Goal: Task Accomplishment & Management: Manage account settings

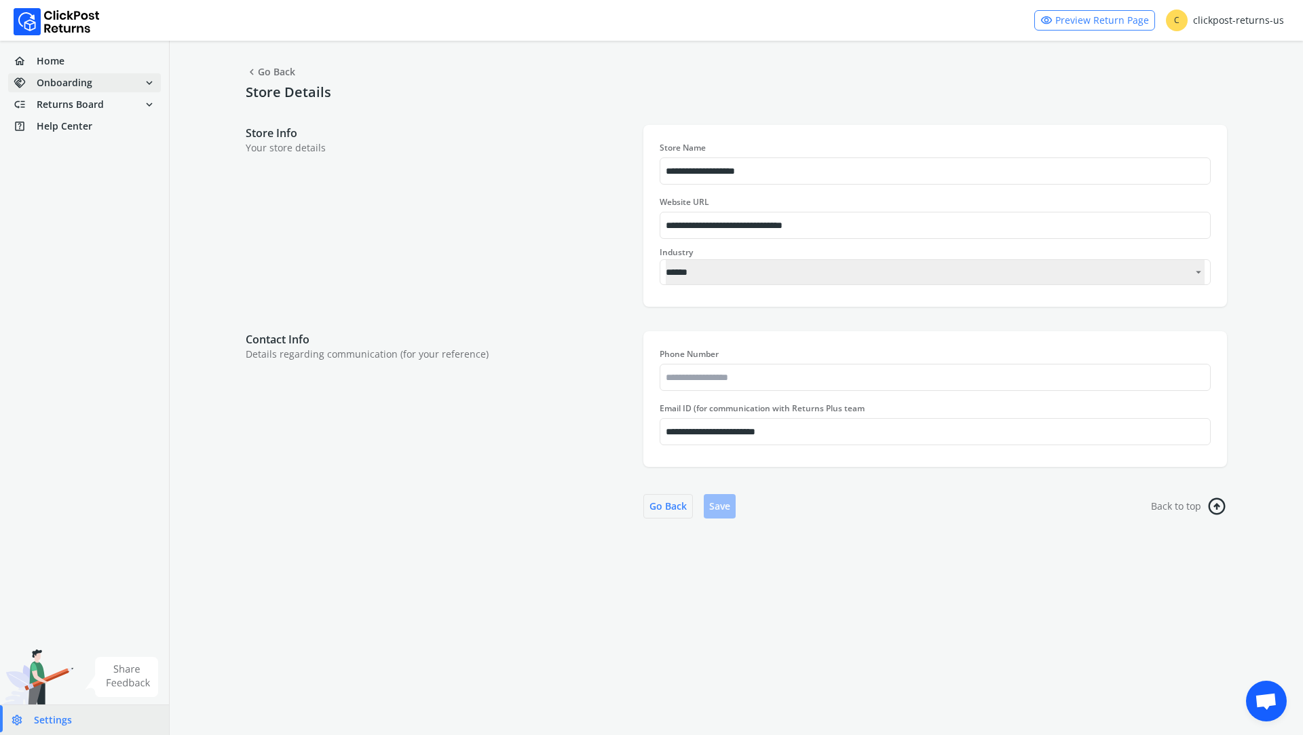
click at [64, 81] on span "Onboarding" at bounding box center [65, 83] width 56 height 14
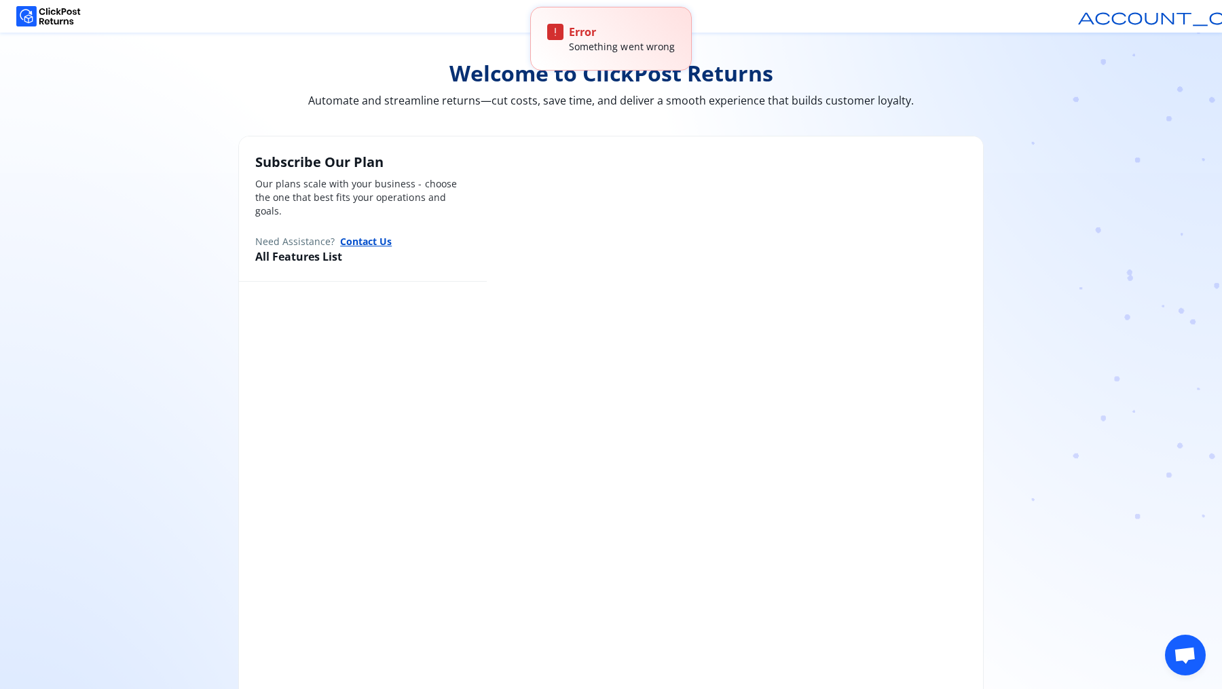
click at [61, 17] on img at bounding box center [48, 16] width 64 height 20
click at [56, 33] on div "Welcome to ClickPost Returns Automate and streamline returns—cut costs, save ti…" at bounding box center [611, 404] width 1222 height 743
click at [54, 15] on img at bounding box center [48, 16] width 64 height 20
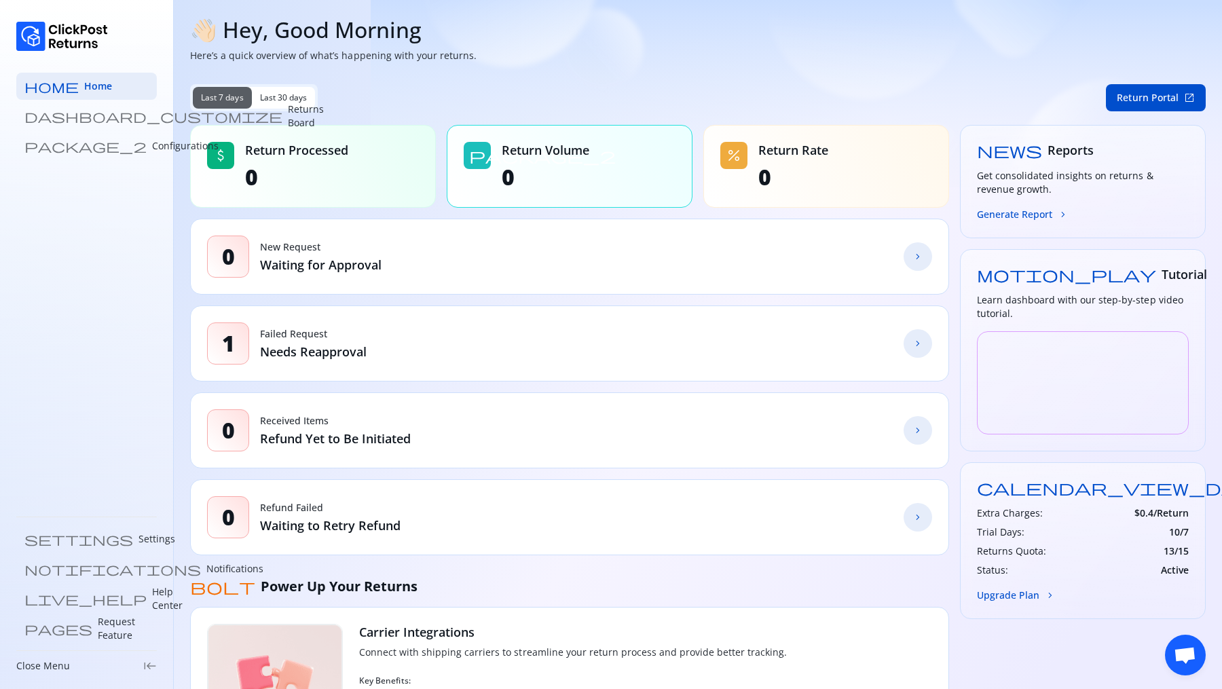
drag, startPoint x: 1156, startPoint y: 487, endPoint x: 1208, endPoint y: 484, distance: 52.4
click at [1208, 484] on section "👋🏻 Hey, Good Morning Here’s a quick overview of what’s happening with your retu…" at bounding box center [698, 486] width 1048 height 973
drag, startPoint x: 1143, startPoint y: 520, endPoint x: 1209, endPoint y: 518, distance: 66.5
click at [1209, 518] on section "👋🏻 Hey, Good Morning Here’s a quick overview of what’s happening with your retu…" at bounding box center [698, 486] width 1048 height 973
drag, startPoint x: 1150, startPoint y: 540, endPoint x: 1191, endPoint y: 540, distance: 40.7
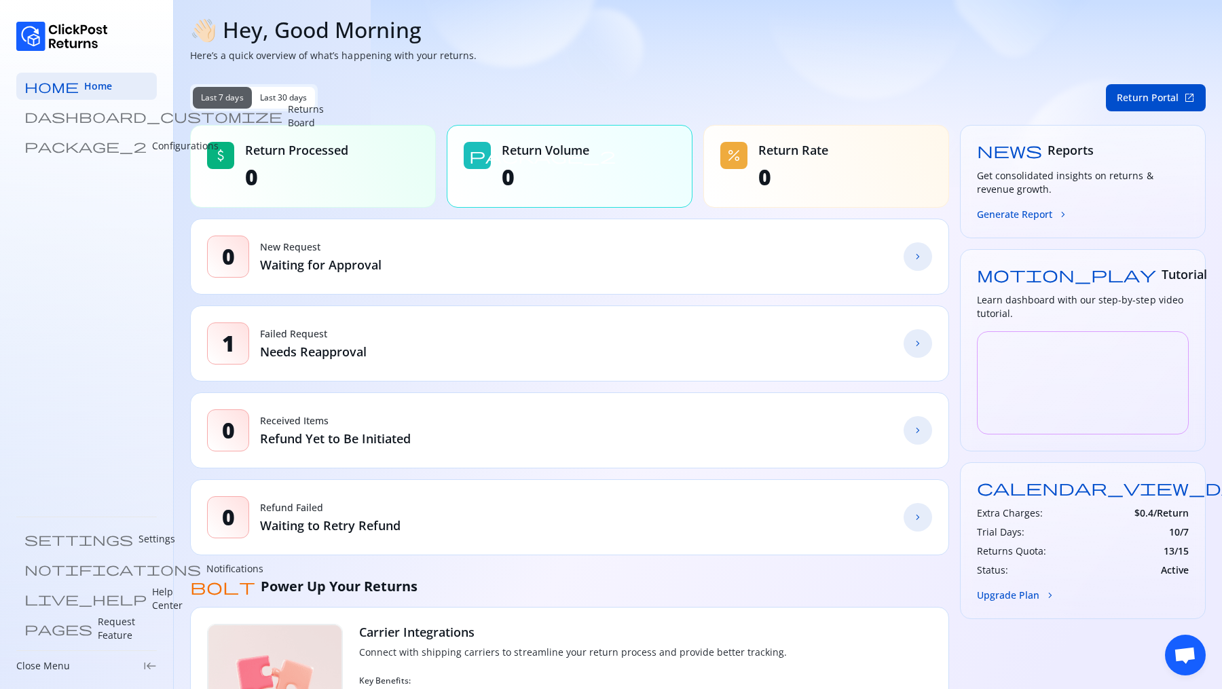
click at [1191, 540] on div "calendar_view_day Plan Free Extra Charges: $ 0.4 /Return Trial Days: 10 / 7 Ret…" at bounding box center [1083, 540] width 246 height 157
drag, startPoint x: 1152, startPoint y: 561, endPoint x: 1161, endPoint y: 561, distance: 8.8
click at [1180, 561] on div "Extra Charges: $ 0.4 /Return Trial Days: 10 / 7 Returns Quota: 13 / 15 Status: …" at bounding box center [1083, 541] width 212 height 71
drag, startPoint x: 261, startPoint y: 267, endPoint x: 400, endPoint y: 269, distance: 139.8
click at [400, 269] on div "0 New Request Waiting for Approval chevron_forward" at bounding box center [569, 257] width 759 height 76
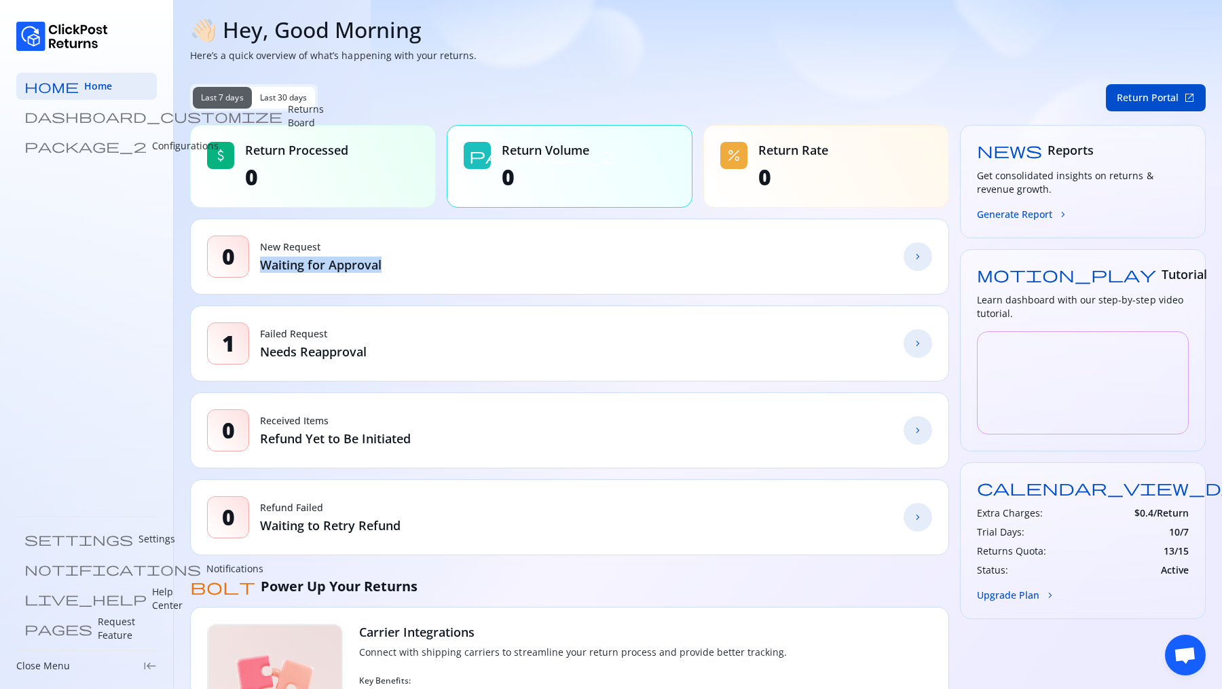
click at [295, 261] on p "Waiting for Approval" at bounding box center [320, 265] width 121 height 16
drag, startPoint x: 254, startPoint y: 330, endPoint x: 358, endPoint y: 326, distance: 103.9
click at [358, 326] on div "1 Failed Request Needs Reapproval chevron_forward" at bounding box center [569, 343] width 759 height 76
drag, startPoint x: 256, startPoint y: 421, endPoint x: 388, endPoint y: 419, distance: 132.4
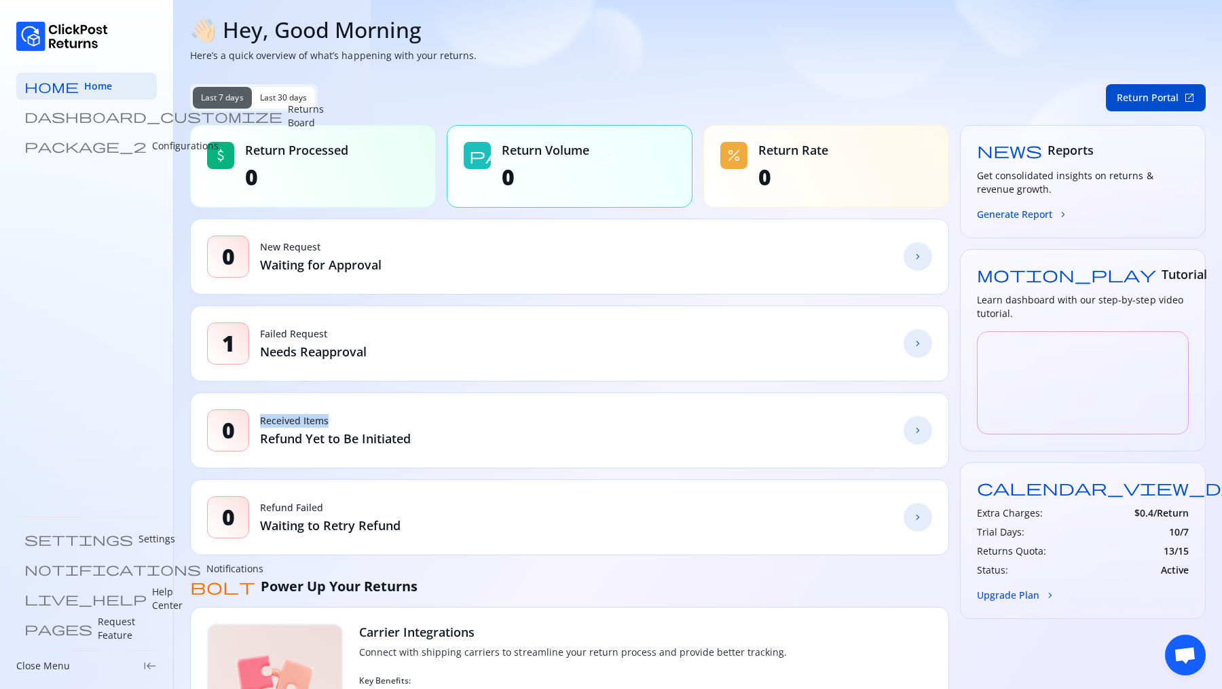
click at [388, 419] on div "0 Received Items Refund Yet to Be Initiated chevron_forward" at bounding box center [569, 430] width 759 height 76
drag, startPoint x: 258, startPoint y: 506, endPoint x: 451, endPoint y: 506, distance: 192.7
click at [451, 506] on div "0 Refund Failed Waiting to Retry Refund chevron_forward" at bounding box center [569, 517] width 759 height 76
click at [96, 107] on link "dashboard_customize Returns Board" at bounding box center [86, 115] width 140 height 27
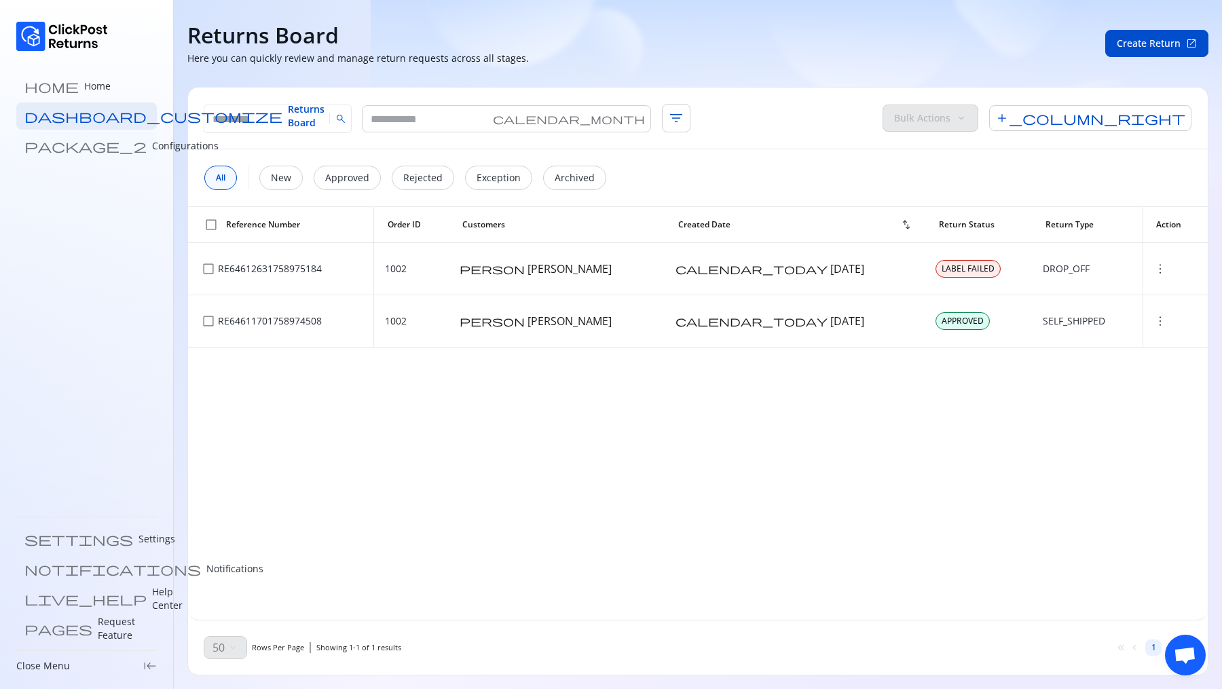
click at [152, 143] on p "Configurations" at bounding box center [185, 146] width 67 height 14
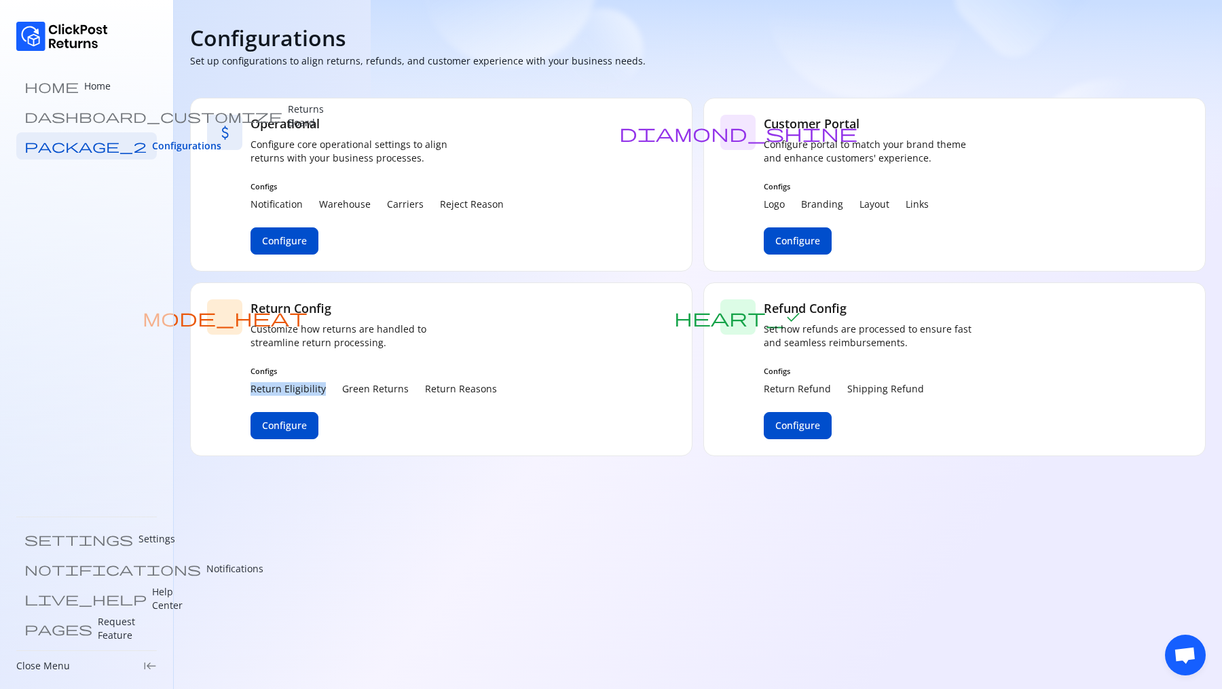
drag, startPoint x: 249, startPoint y: 394, endPoint x: 326, endPoint y: 394, distance: 76.7
click at [326, 394] on div "mode_heat Return Config Customize how returns are handled to streamline return …" at bounding box center [441, 369] width 502 height 174
drag, startPoint x: 343, startPoint y: 390, endPoint x: 402, endPoint y: 387, distance: 59.8
click at [402, 388] on div "Return Eligibility Green Returns Return Reasons" at bounding box center [373, 389] width 246 height 14
click at [370, 387] on p "Green Returns" at bounding box center [375, 389] width 67 height 14
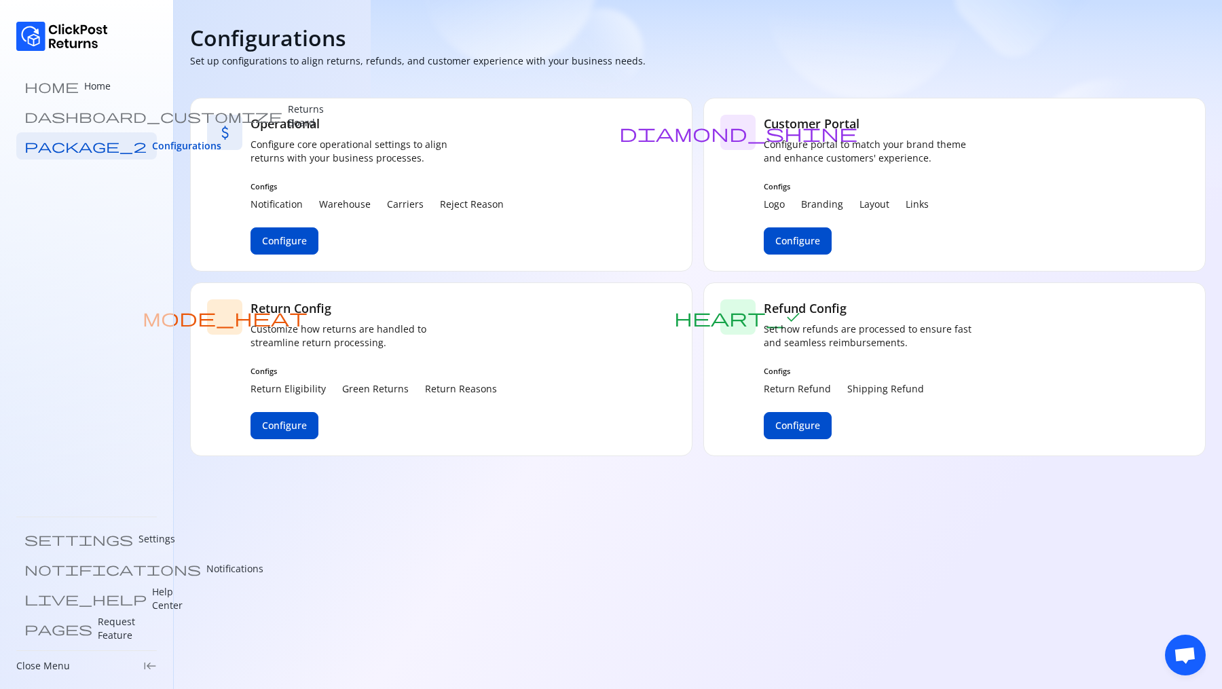
click at [370, 387] on p "Green Returns" at bounding box center [375, 389] width 67 height 14
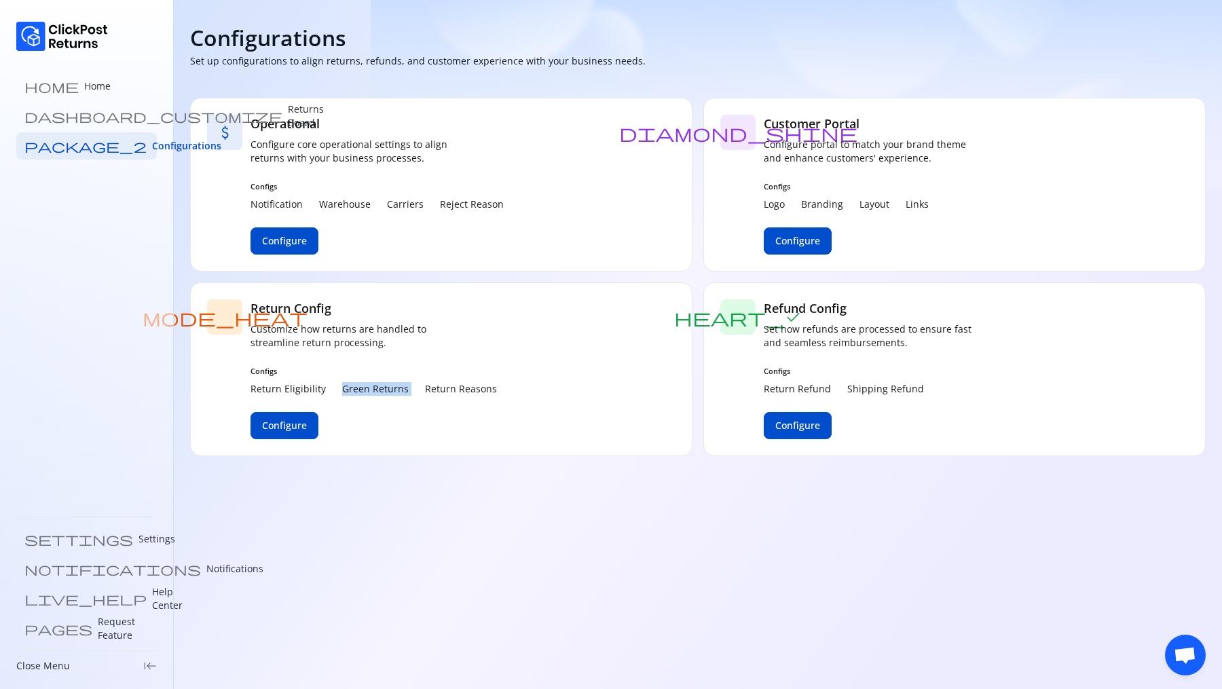
click at [447, 389] on p "Return Reasons" at bounding box center [461, 389] width 72 height 14
click at [429, 514] on main "Configurations Set up configurations to align returns, refunds, and customer ex…" at bounding box center [698, 344] width 1048 height 689
click at [276, 419] on span "Configure" at bounding box center [284, 426] width 45 height 14
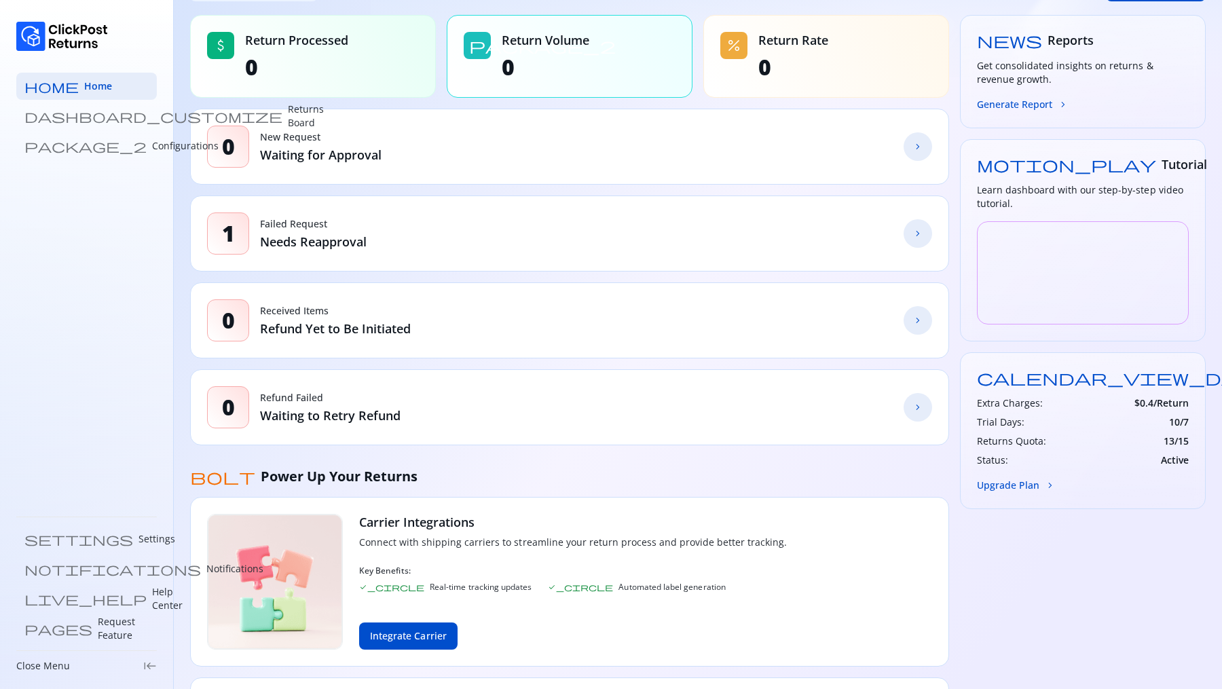
scroll to position [280, 0]
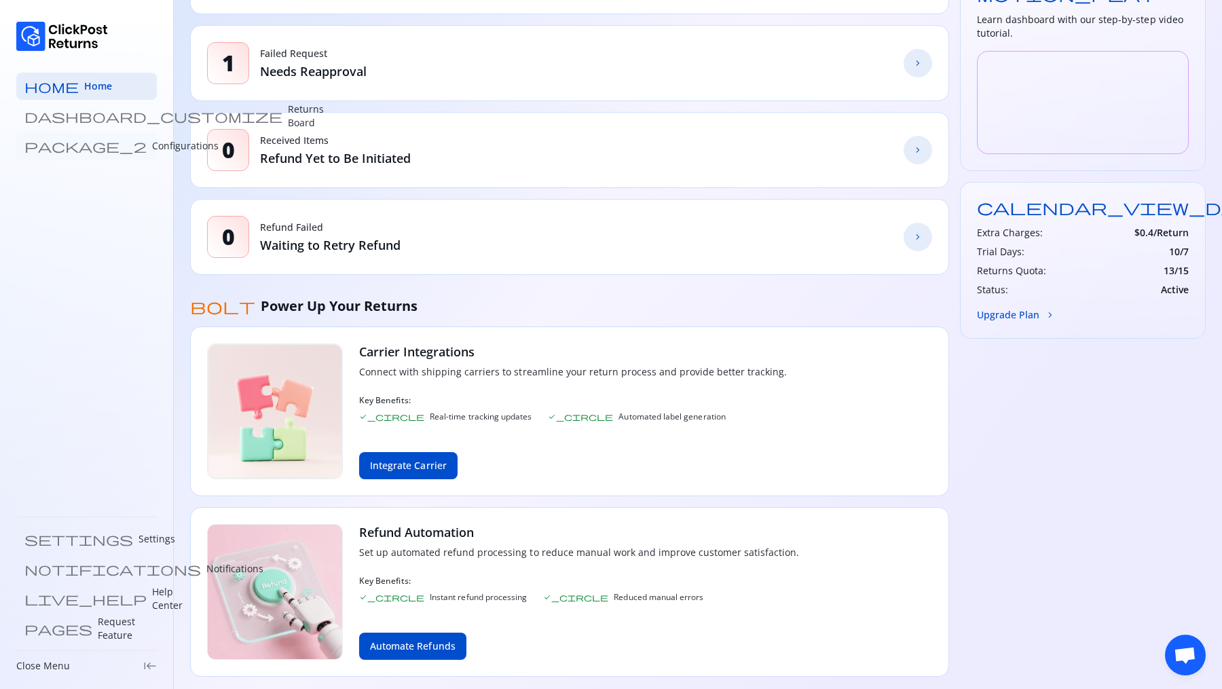
click at [152, 141] on p "Configurations" at bounding box center [185, 146] width 67 height 14
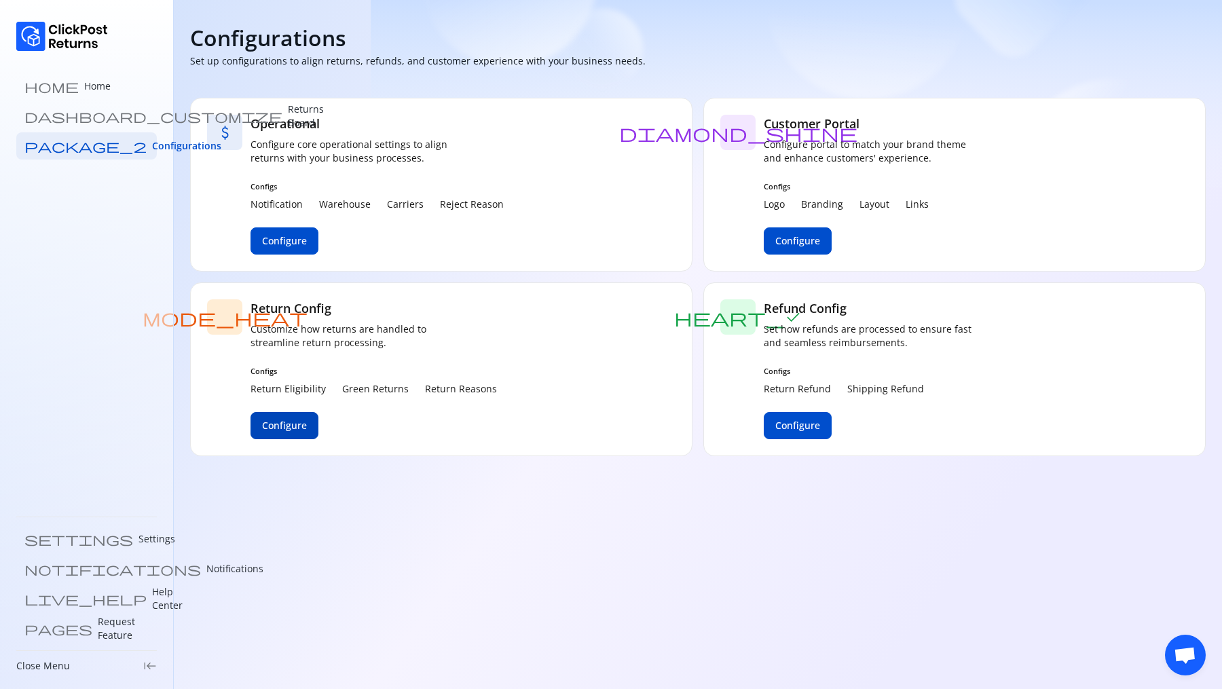
click at [297, 420] on span "Configure" at bounding box center [284, 426] width 45 height 14
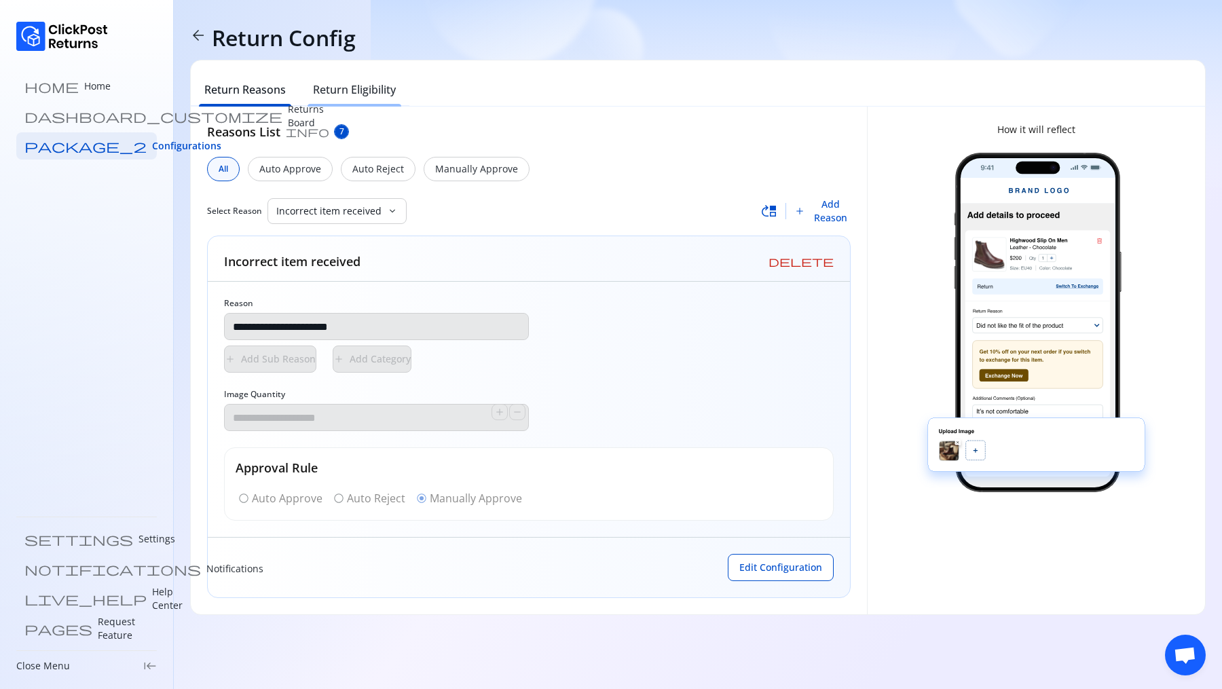
click at [358, 98] on div "Return Eligibility" at bounding box center [354, 92] width 110 height 30
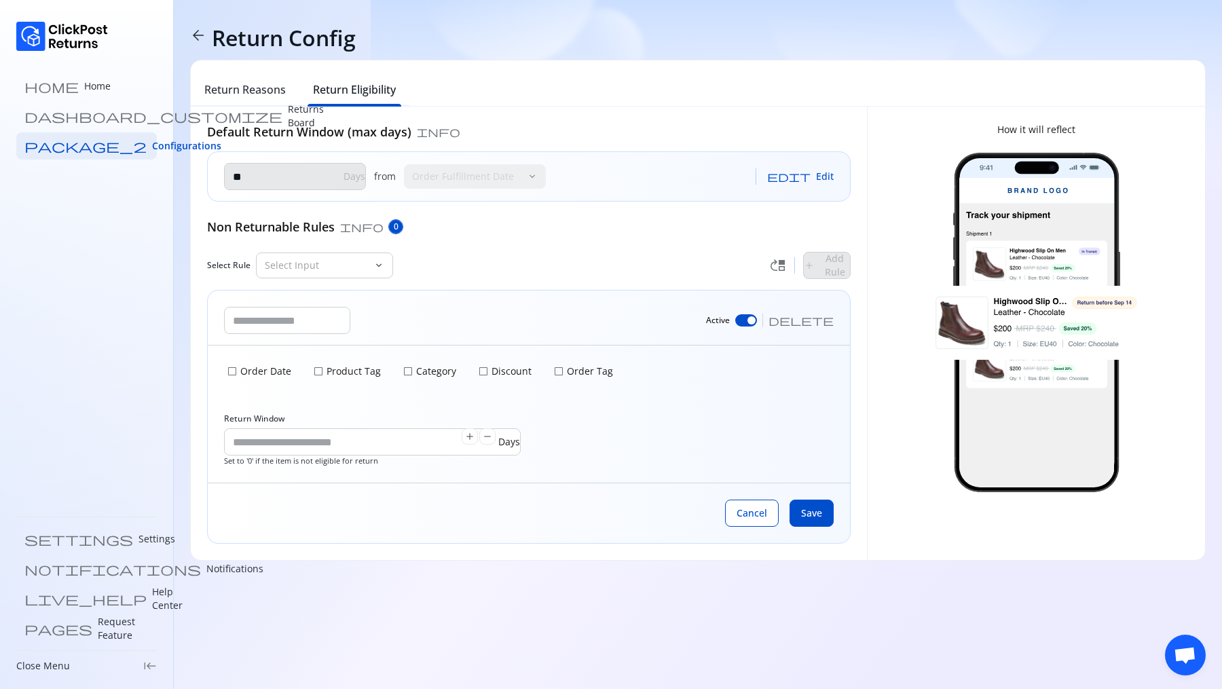
drag, startPoint x: 220, startPoint y: 169, endPoint x: 537, endPoint y: 175, distance: 317.0
click at [537, 176] on div "** Days from Order Fulfillment Date keyboard_arrow_down edit Edit" at bounding box center [529, 176] width 642 height 49
click at [826, 180] on span "Edit" at bounding box center [825, 177] width 18 height 14
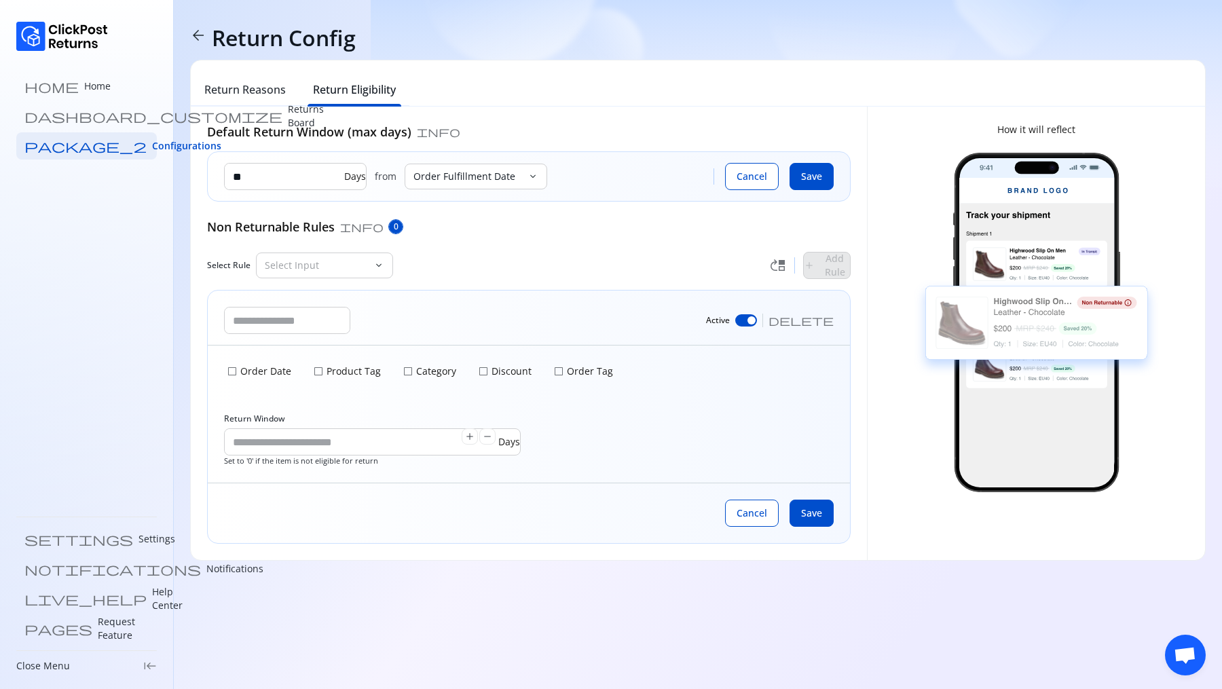
click at [833, 174] on div "** Days from Order Fulfillment Date keyboard_arrow_down Cancel Save" at bounding box center [529, 176] width 642 height 49
click at [820, 176] on span "Save" at bounding box center [811, 177] width 21 height 14
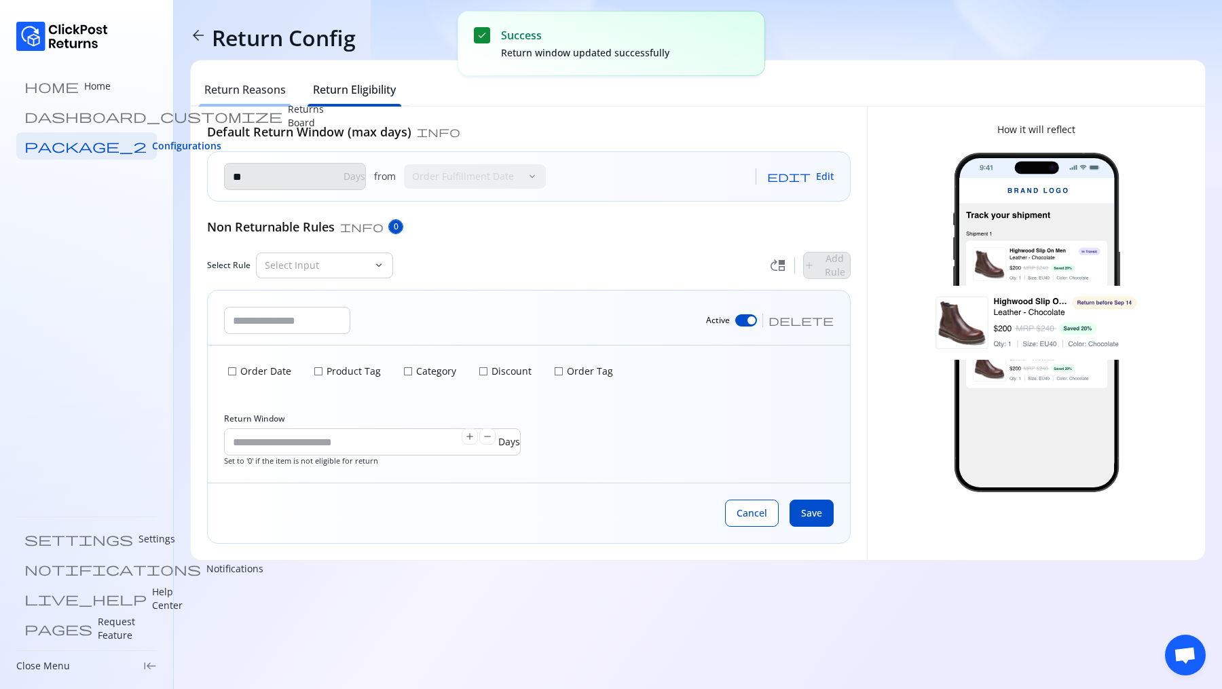
click at [259, 87] on h6 "Return Reasons" at bounding box center [244, 89] width 81 height 16
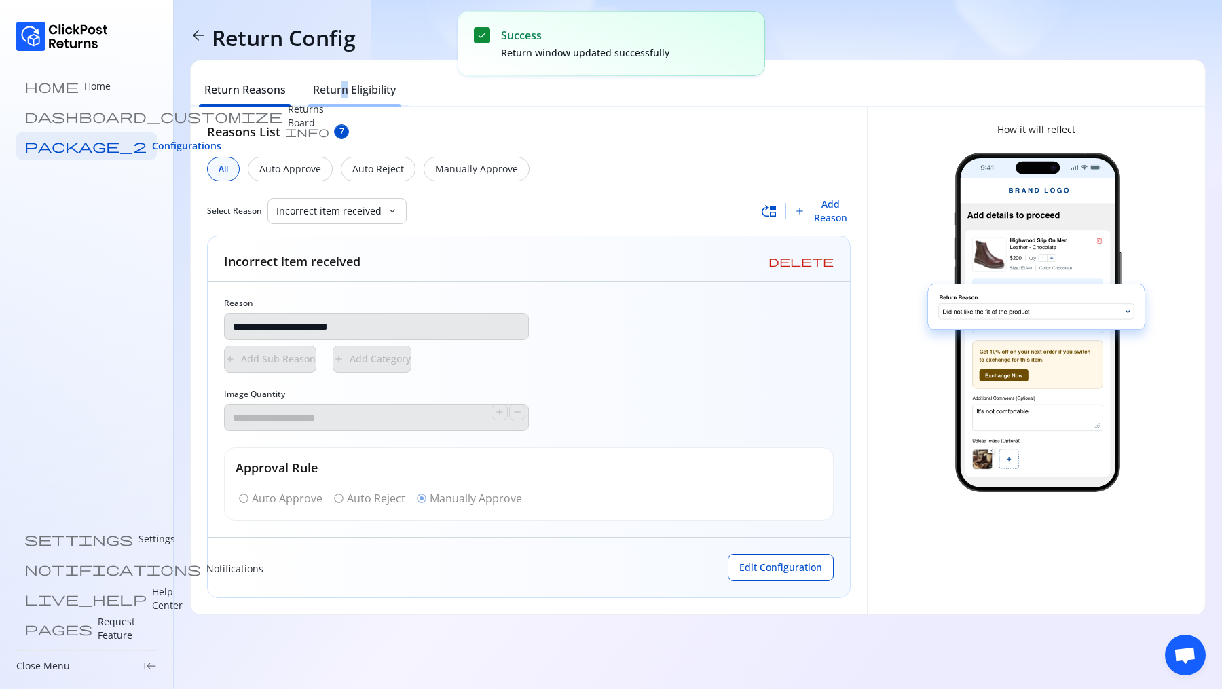
click at [343, 88] on h6 "Return Eligibility" at bounding box center [354, 89] width 83 height 16
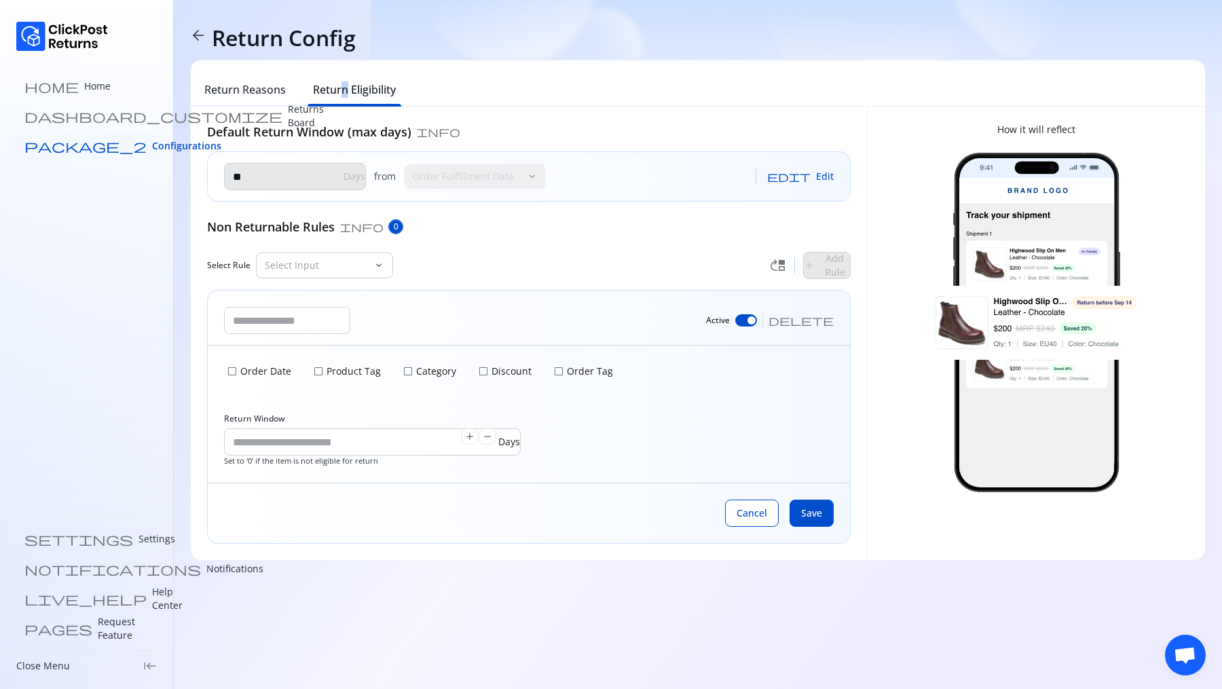
click at [152, 151] on span "Configurations" at bounding box center [186, 146] width 69 height 14
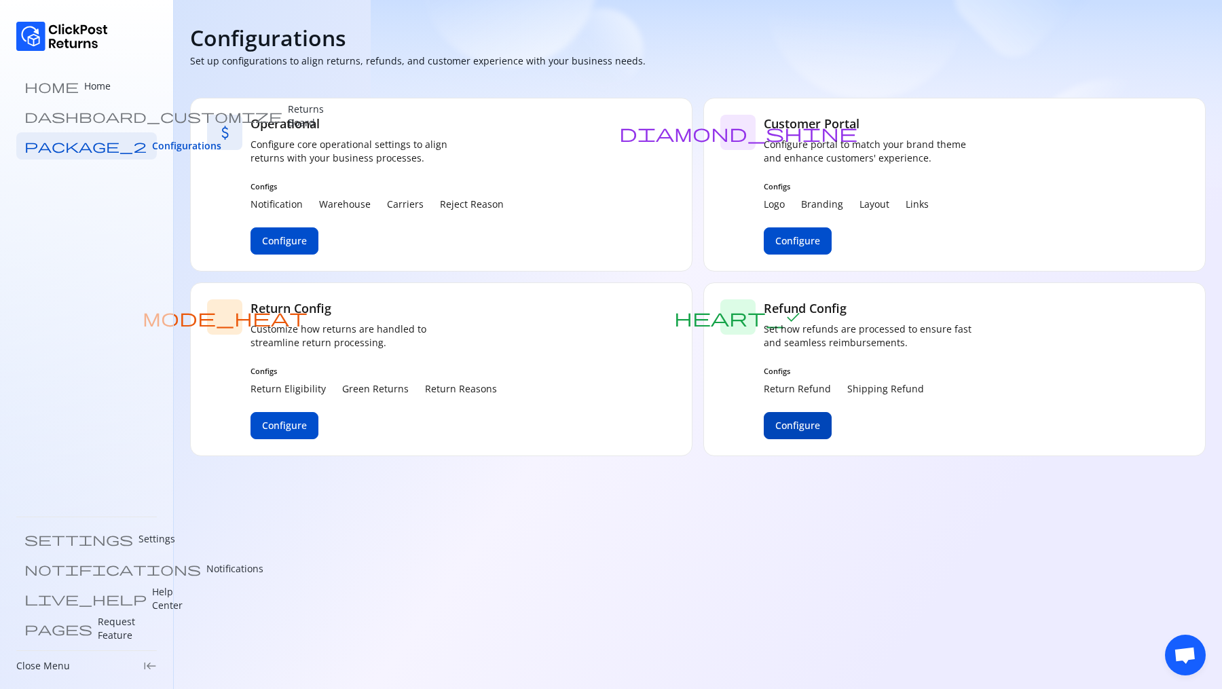
click at [810, 429] on span "Configure" at bounding box center [797, 426] width 45 height 14
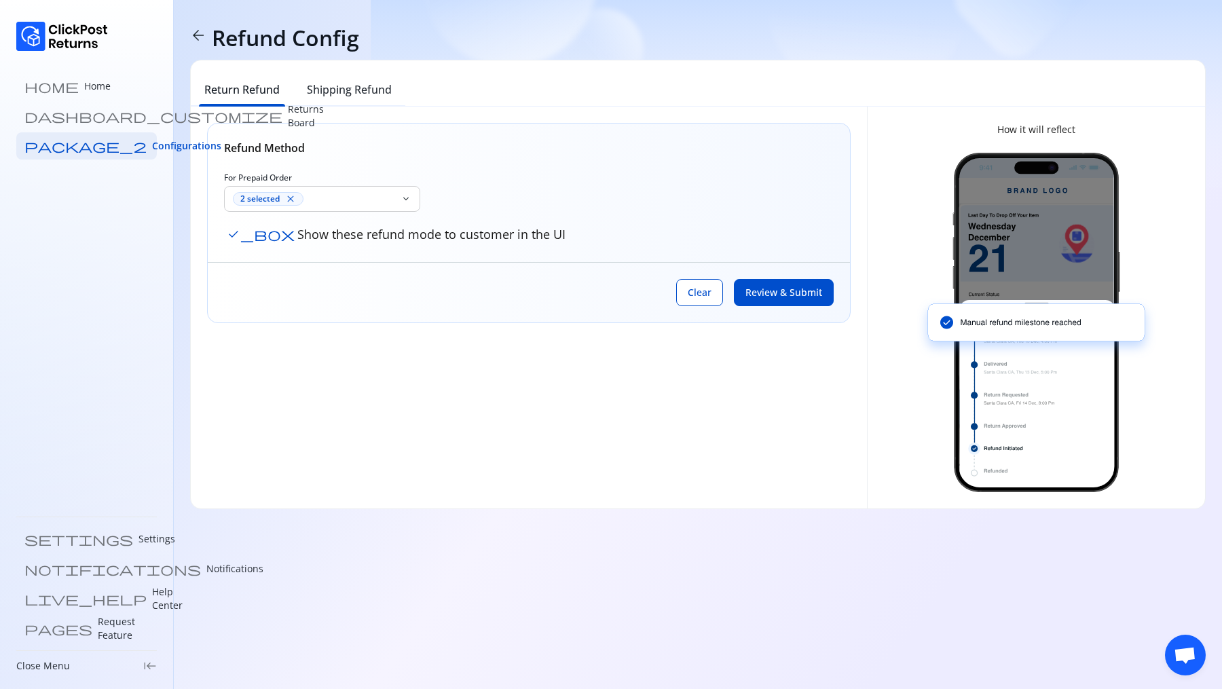
click at [273, 93] on h6 "Return Refund" at bounding box center [241, 89] width 75 height 16
click at [331, 90] on h6 "Shipping Refund" at bounding box center [349, 89] width 85 height 16
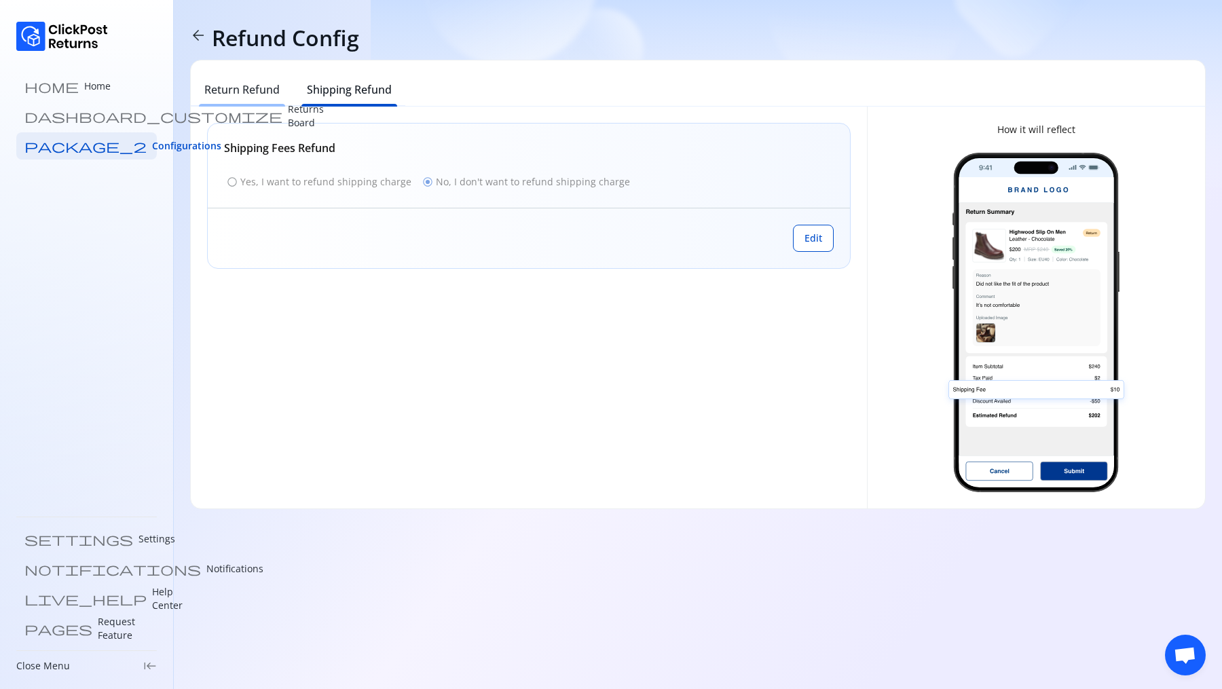
click at [248, 92] on h6 "Return Refund" at bounding box center [241, 89] width 75 height 16
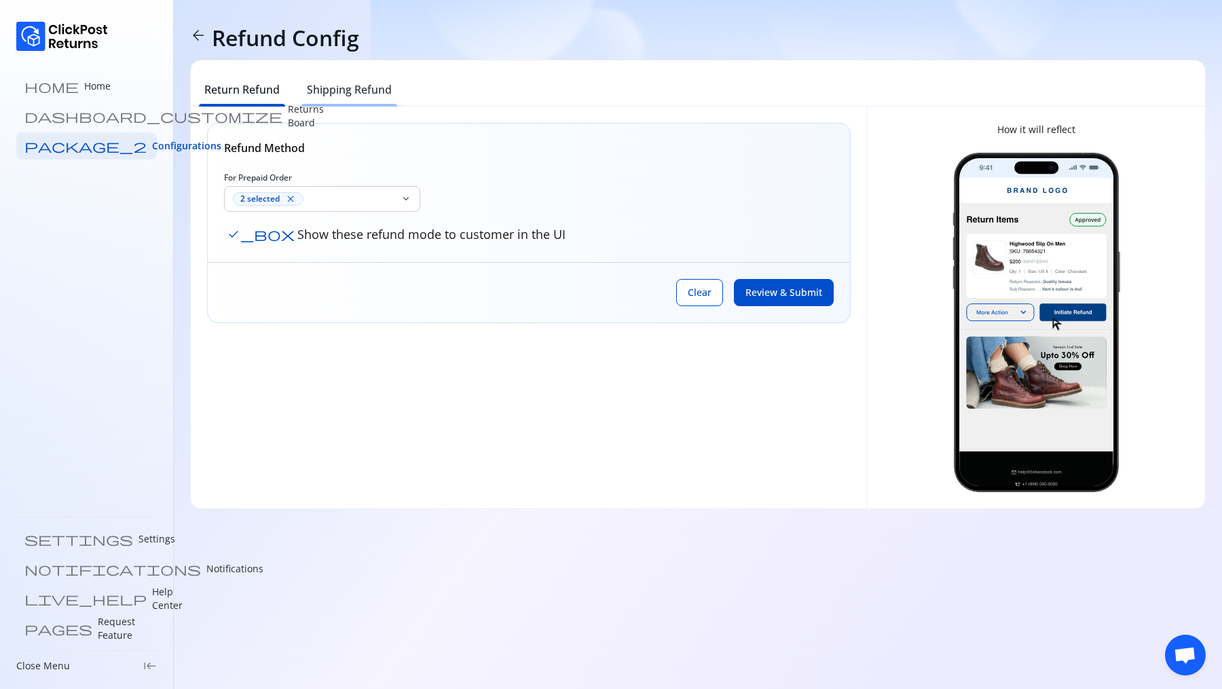
click at [377, 88] on h6 "Shipping Refund" at bounding box center [349, 89] width 85 height 16
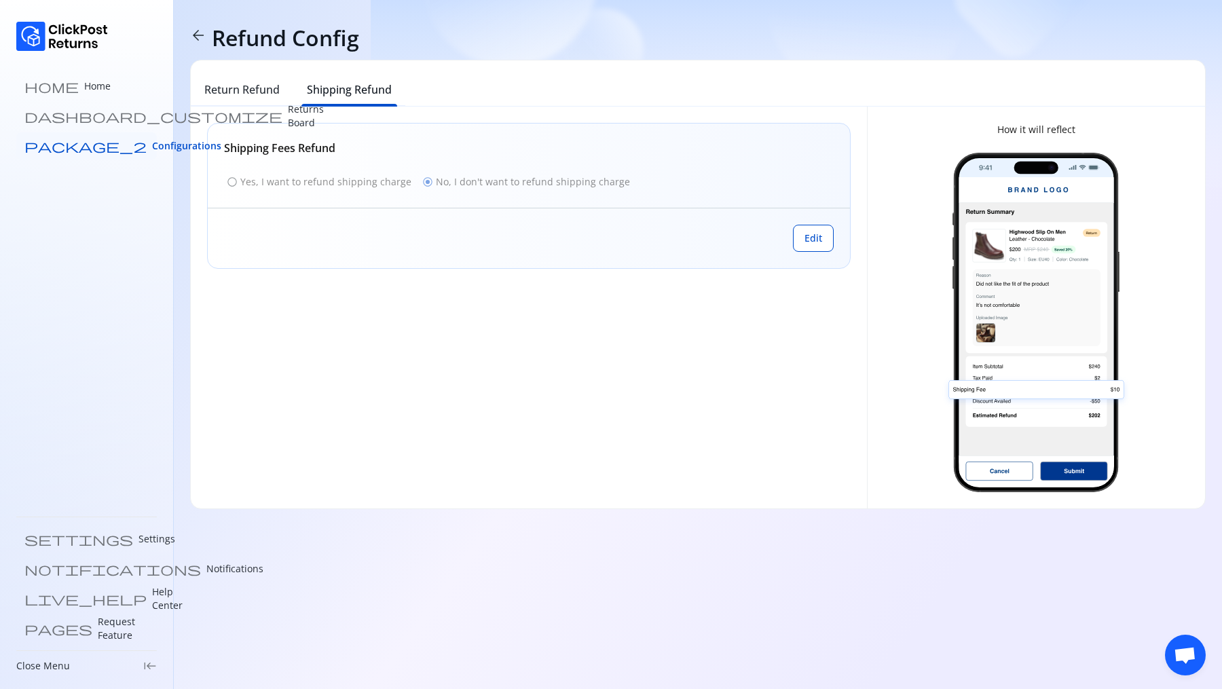
click at [152, 147] on span "Configurations" at bounding box center [186, 146] width 69 height 14
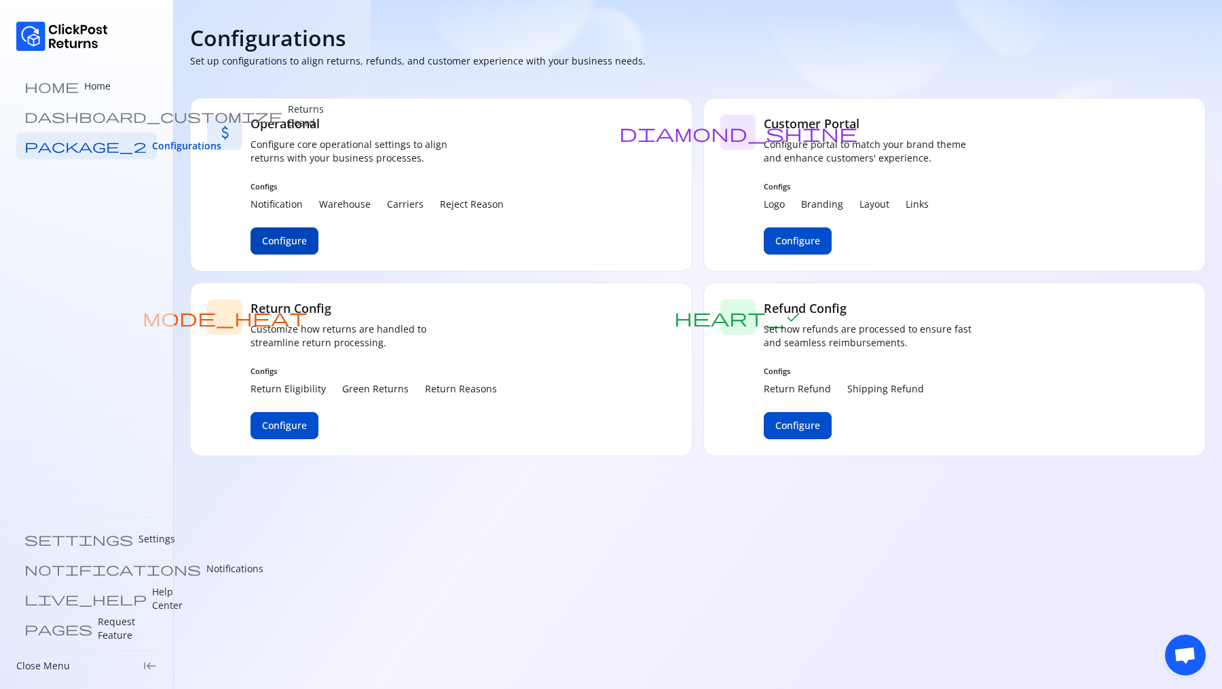
click at [272, 228] on button "Configure" at bounding box center [284, 240] width 68 height 27
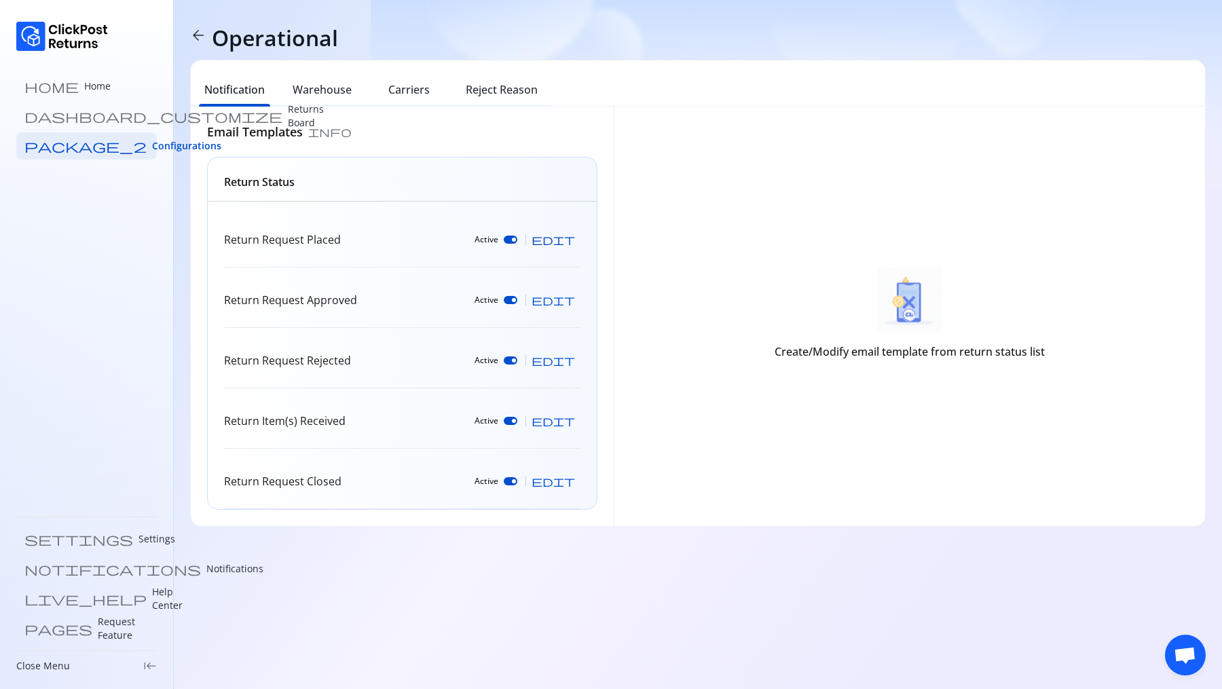
click at [571, 239] on span "edit" at bounding box center [552, 239] width 43 height 11
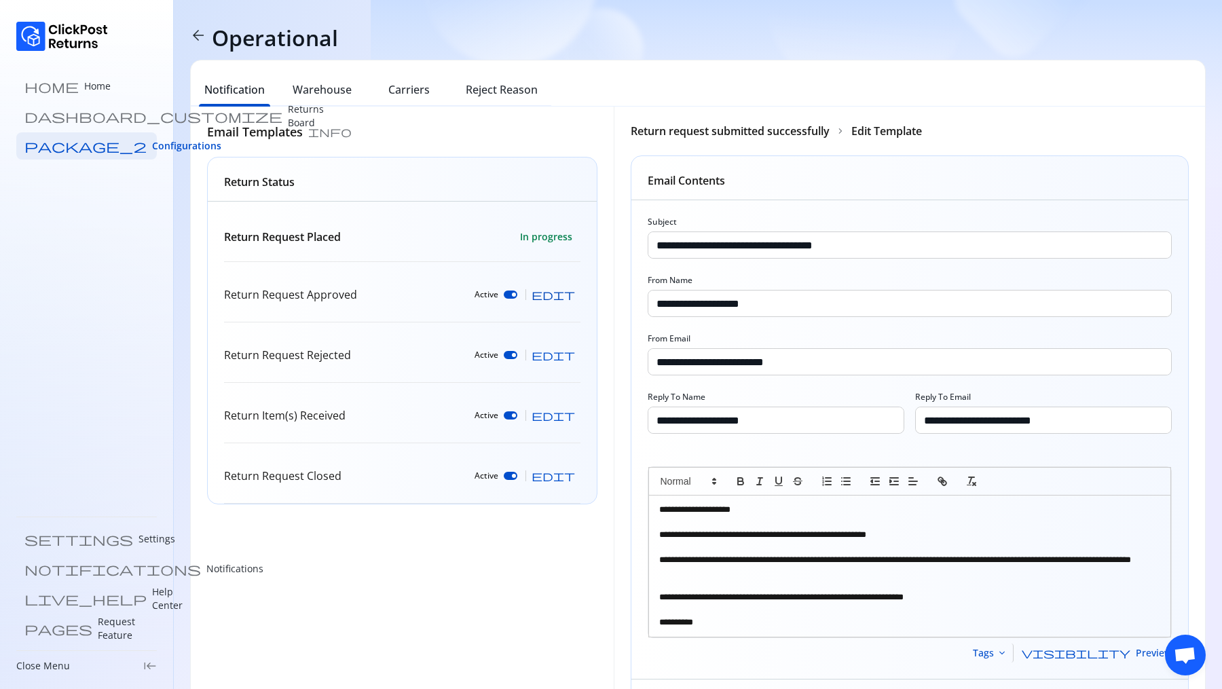
click at [570, 293] on span "edit" at bounding box center [552, 294] width 43 height 11
type input "**********"
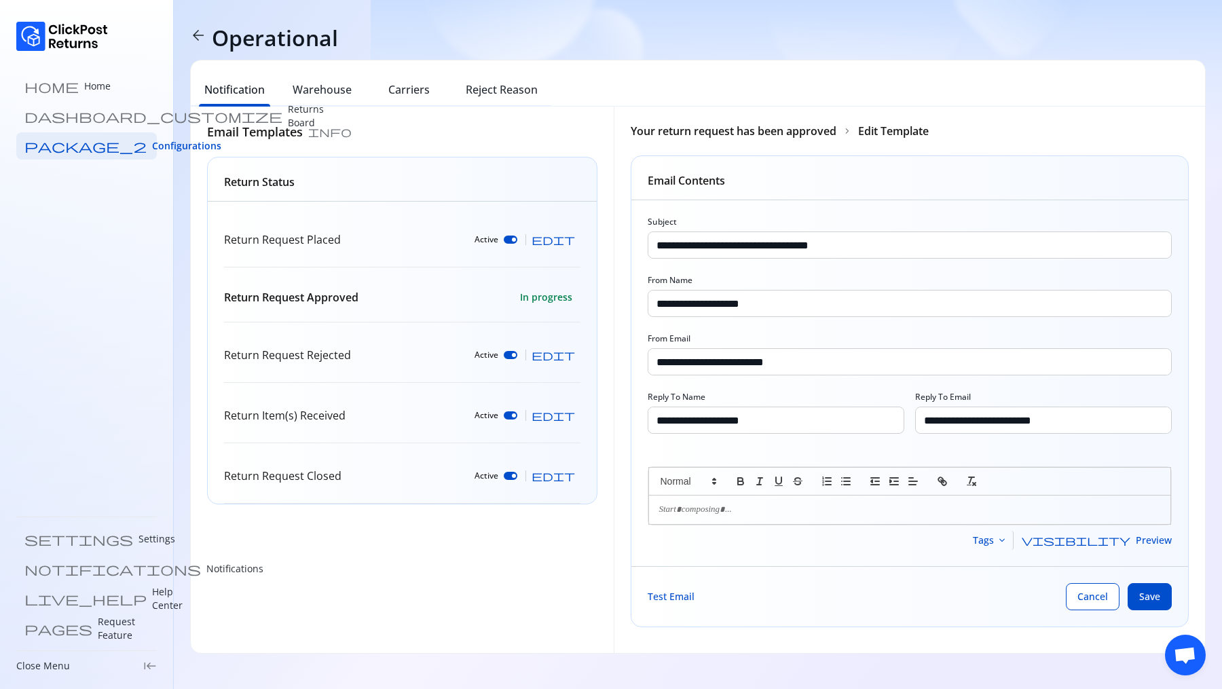
click at [517, 235] on div at bounding box center [511, 239] width 14 height 8
click at [517, 240] on div at bounding box center [511, 239] width 14 height 8
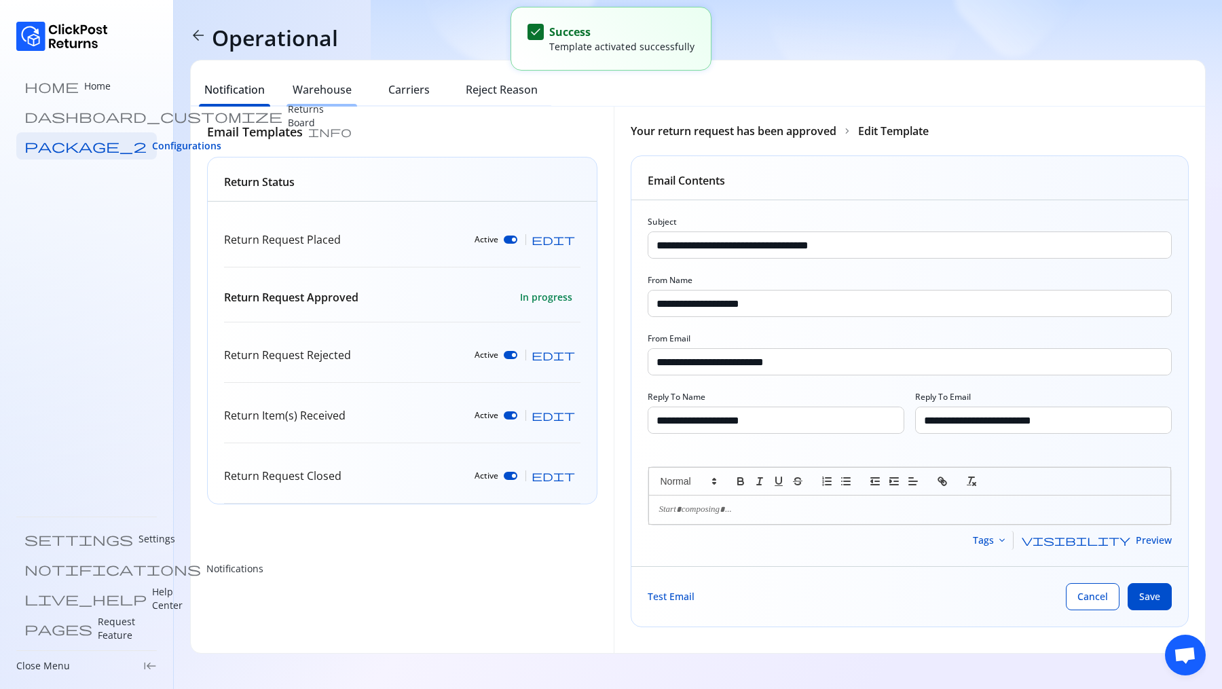
click at [323, 90] on h6 "Warehouse" at bounding box center [321, 89] width 59 height 16
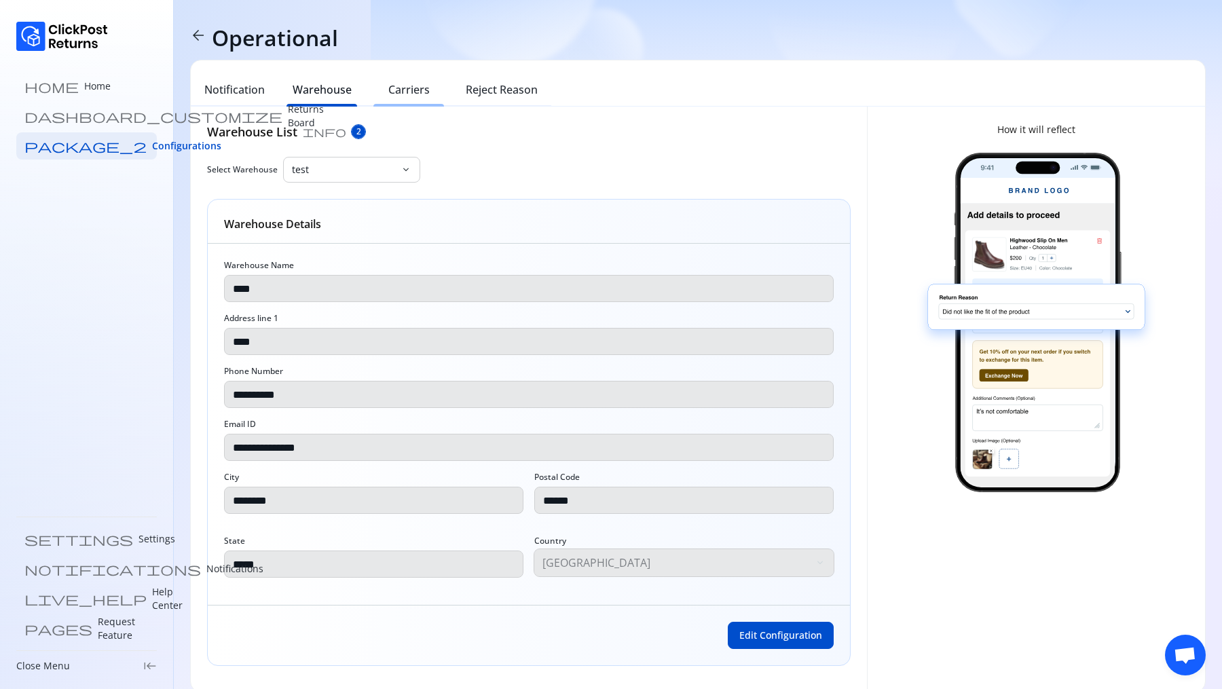
click at [419, 83] on h6 "Carriers" at bounding box center [408, 89] width 41 height 16
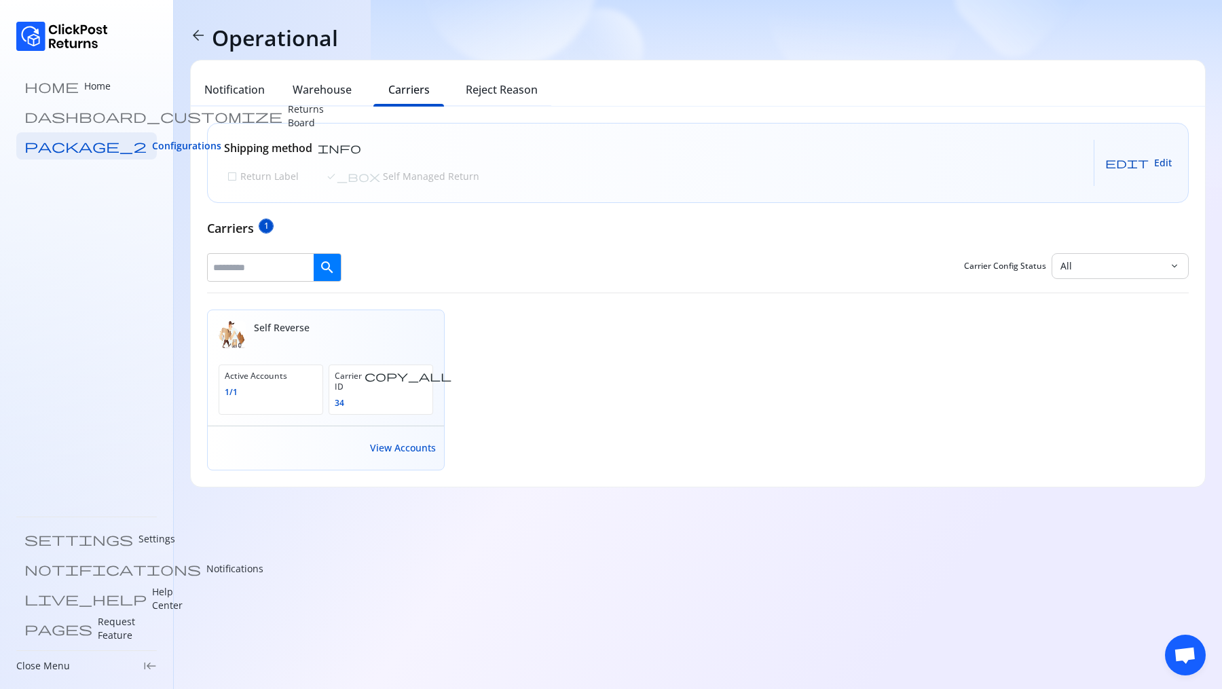
click at [1158, 164] on span "Edit" at bounding box center [1163, 163] width 18 height 14
click at [380, 180] on p "Self Managed Return" at bounding box center [429, 177] width 99 height 14
click at [370, 181] on p "Self Managed Return" at bounding box center [386, 177] width 99 height 14
drag, startPoint x: 252, startPoint y: 327, endPoint x: 337, endPoint y: 326, distance: 84.2
click at [337, 326] on div "Self Reverse" at bounding box center [326, 334] width 214 height 27
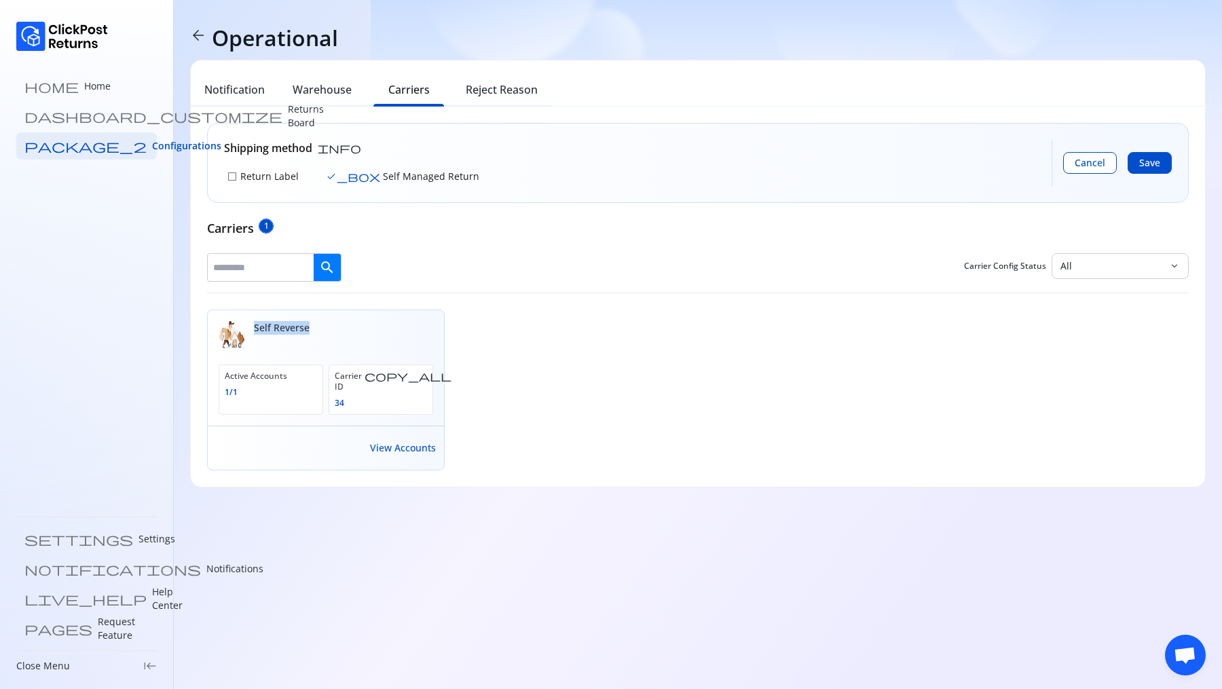
click at [248, 174] on p "Return Label" at bounding box center [268, 177] width 61 height 14
click at [1158, 157] on span "Save" at bounding box center [1149, 163] width 21 height 14
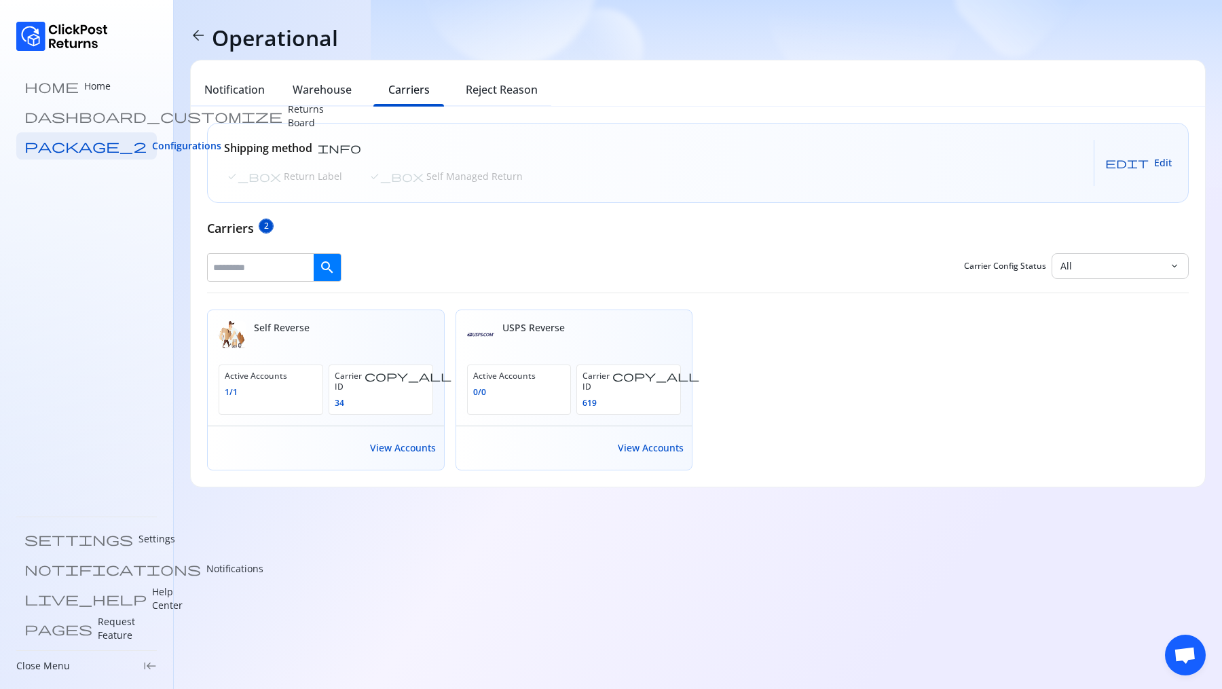
click at [1154, 166] on span "edit Edit" at bounding box center [1138, 163] width 67 height 14
click at [369, 173] on span "check_box" at bounding box center [396, 176] width 54 height 11
click at [1157, 167] on span "Save" at bounding box center [1149, 163] width 21 height 14
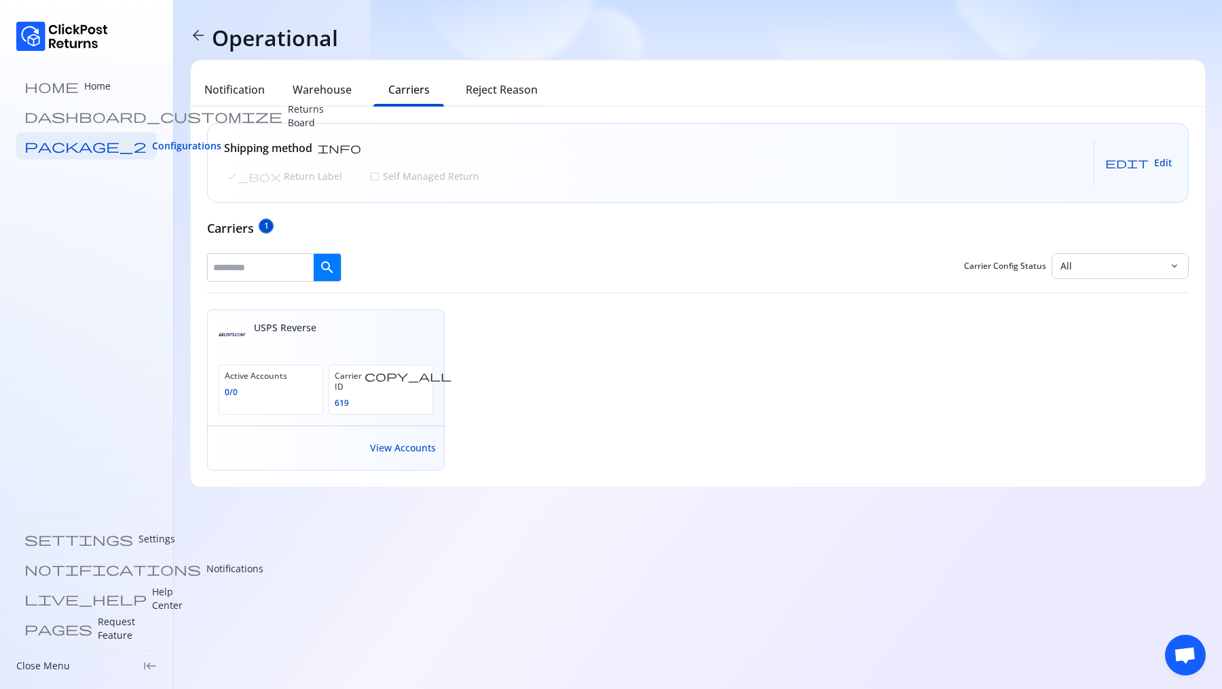
click at [1158, 168] on span "Edit" at bounding box center [1163, 163] width 18 height 14
click at [380, 172] on p "Self Managed Return" at bounding box center [429, 177] width 99 height 14
click at [281, 177] on p "Return Label" at bounding box center [311, 177] width 61 height 14
click at [1152, 164] on span "Save" at bounding box center [1149, 163] width 21 height 14
click at [1153, 162] on span "edit Edit" at bounding box center [1138, 163] width 67 height 14
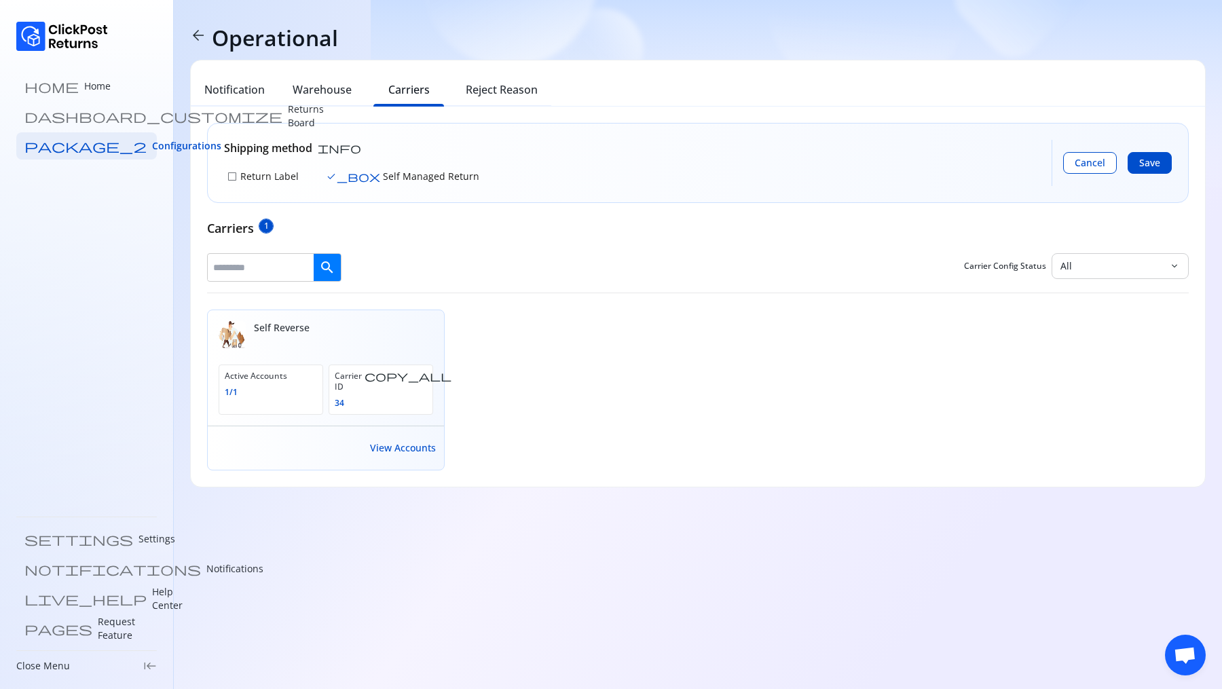
click at [233, 178] on span "check_box_outline_blank" at bounding box center [232, 176] width 11 height 11
click at [1155, 162] on span "Save" at bounding box center [1149, 163] width 21 height 14
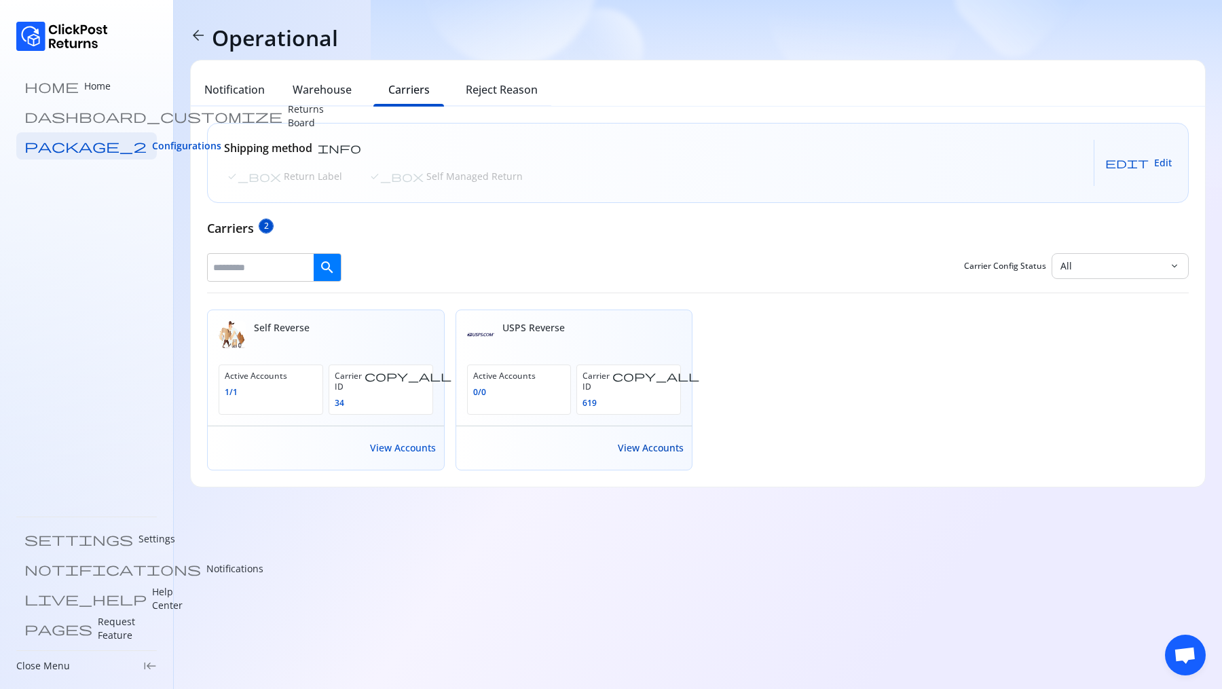
click at [641, 441] on span "View Accounts" at bounding box center [651, 448] width 66 height 14
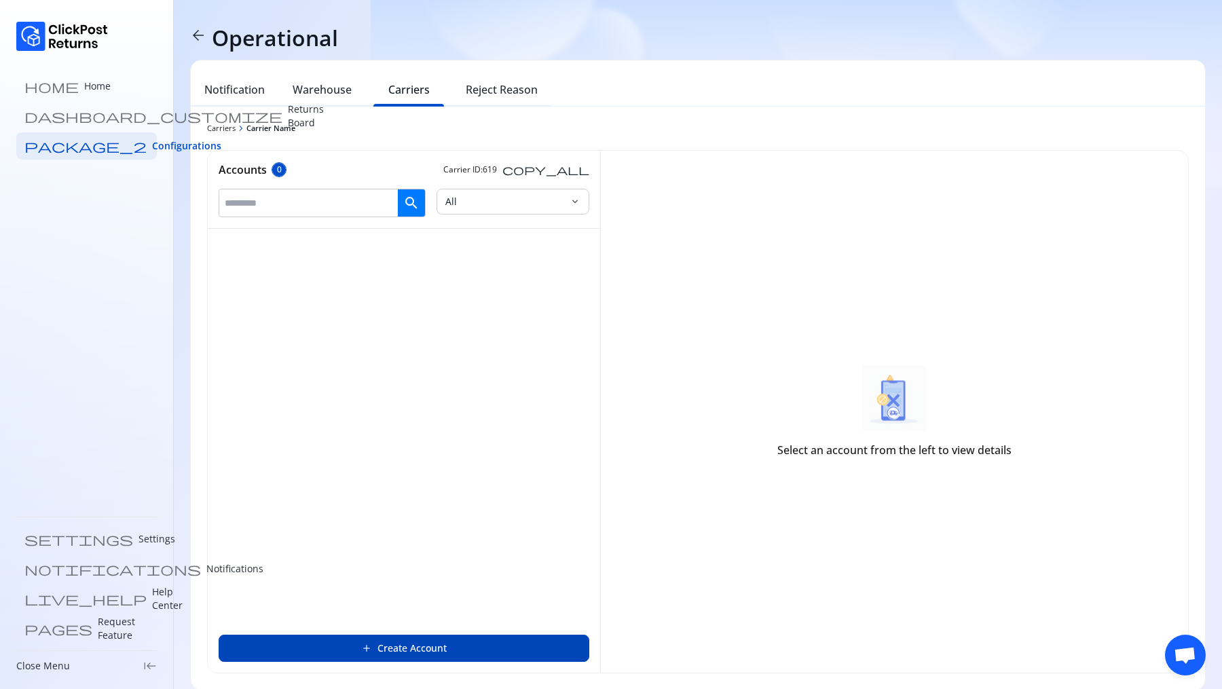
click at [391, 656] on button "add Create Account" at bounding box center [404, 648] width 371 height 27
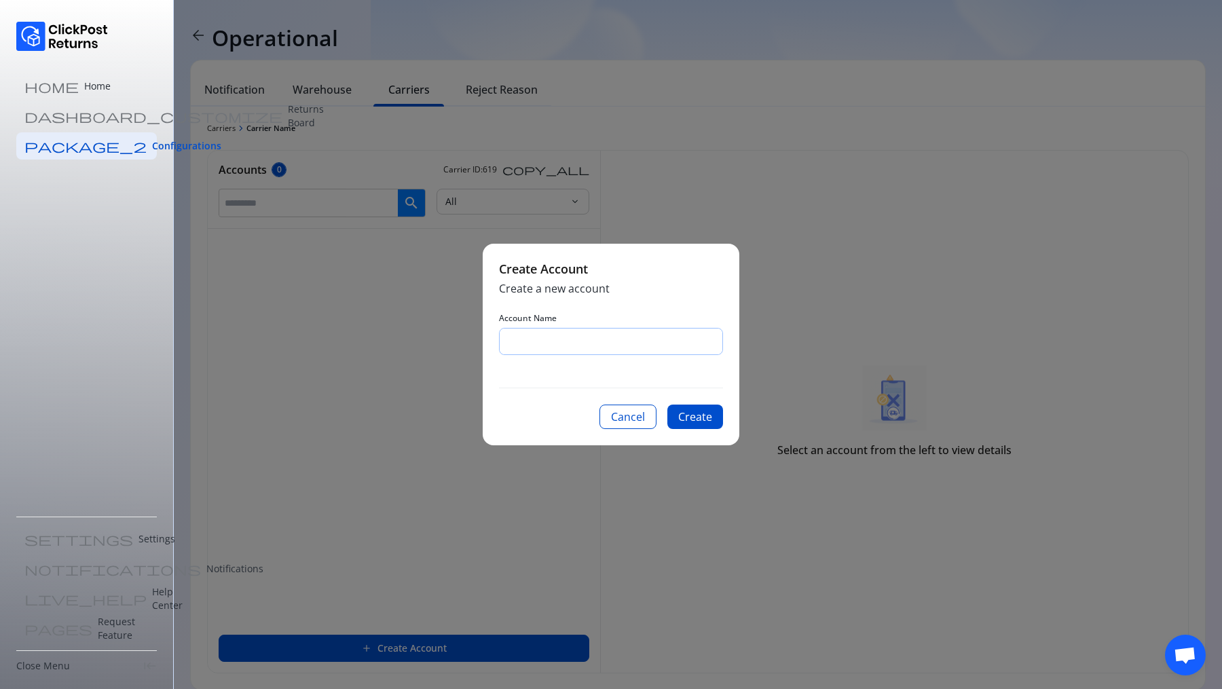
click at [601, 352] on input "Account Name" at bounding box center [610, 341] width 223 height 26
click at [642, 419] on button "Cancel" at bounding box center [627, 416] width 57 height 24
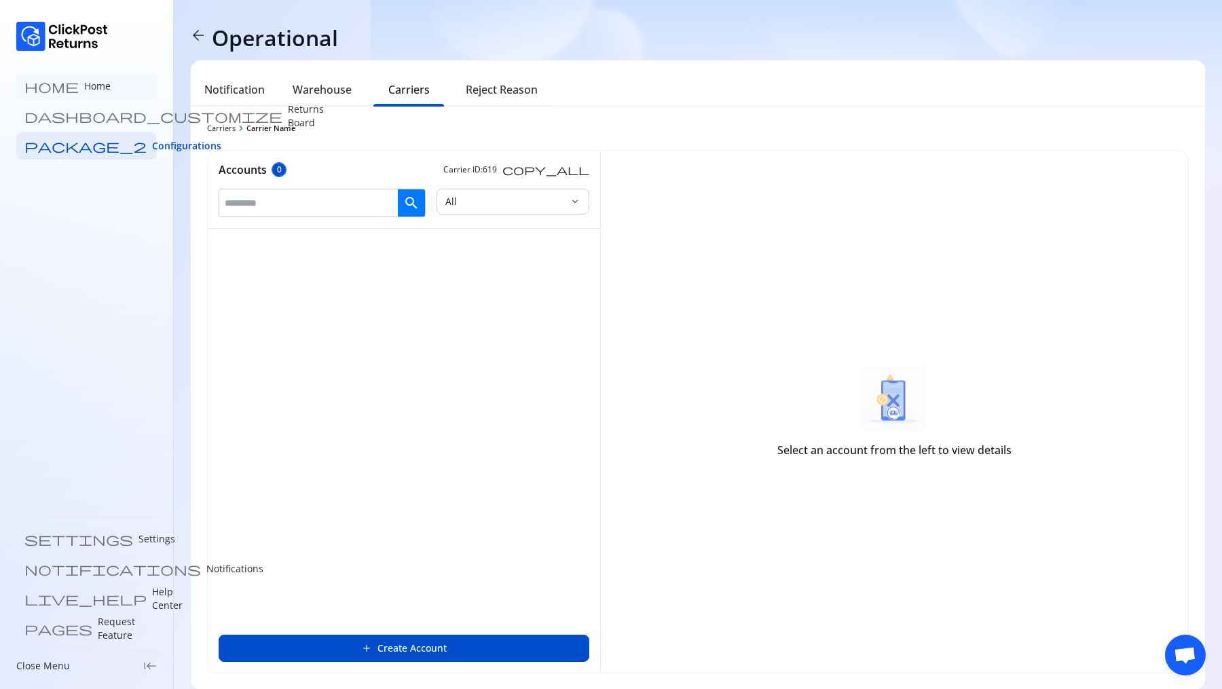
click at [84, 92] on p "Home" at bounding box center [97, 86] width 26 height 14
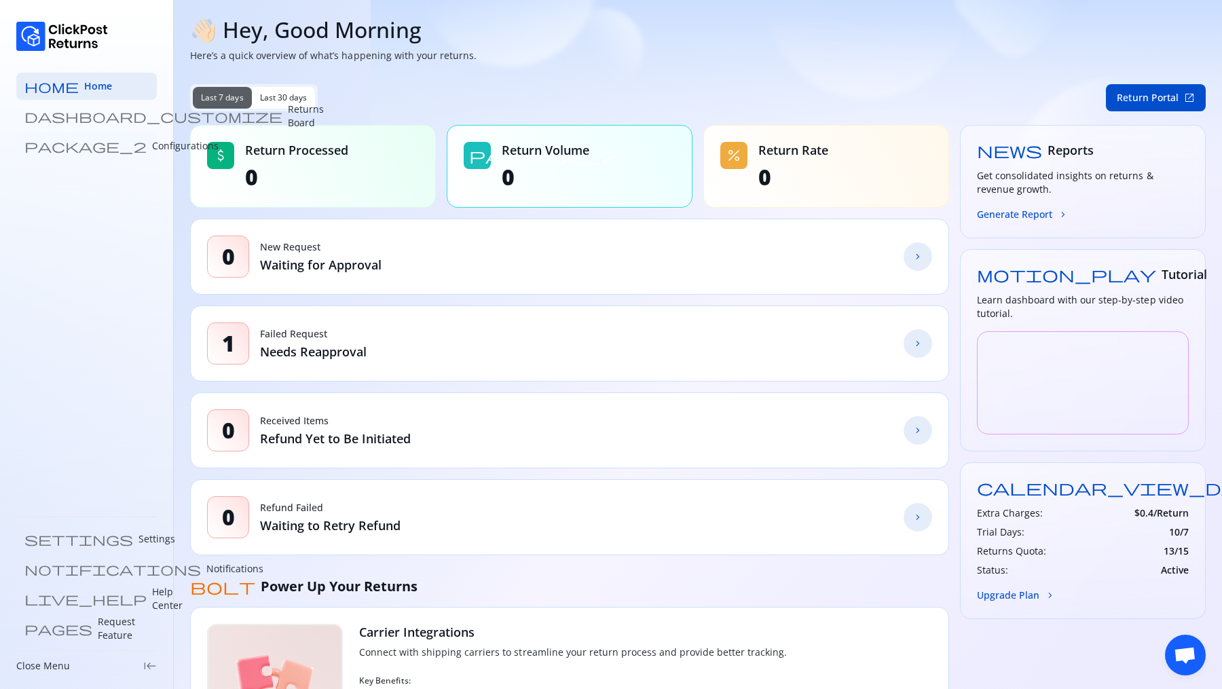
click at [92, 137] on link "package_2 Configurations" at bounding box center [86, 145] width 140 height 27
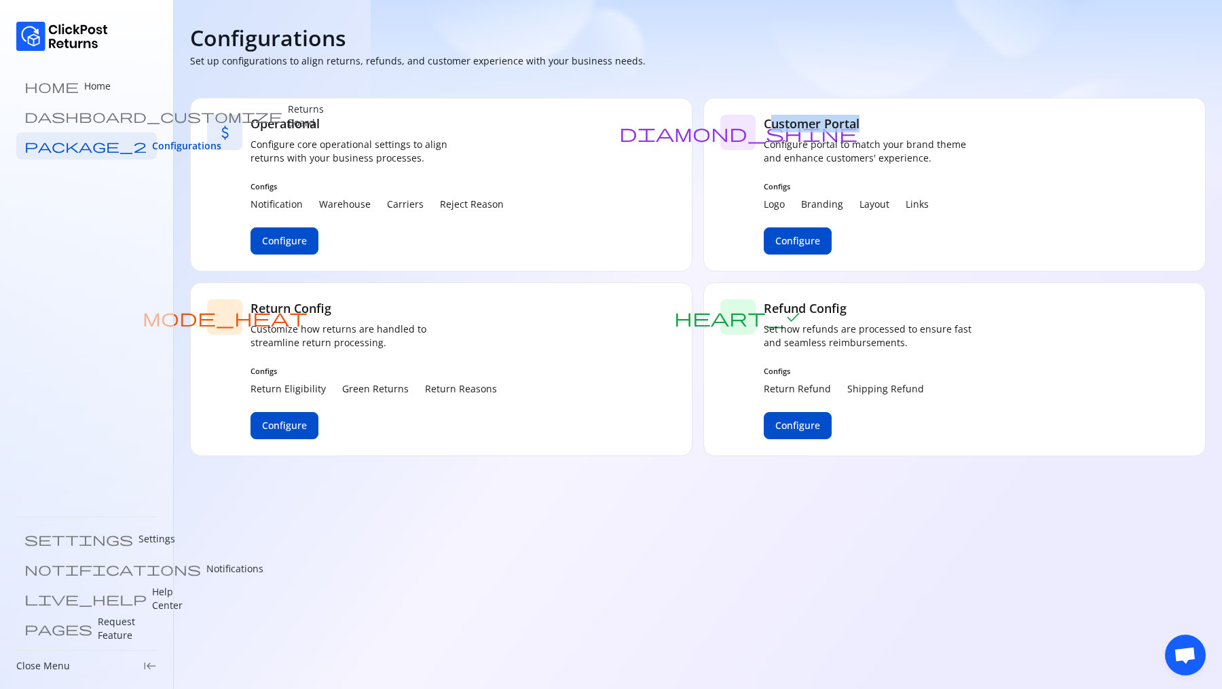
drag, startPoint x: 768, startPoint y: 119, endPoint x: 934, endPoint y: 118, distance: 166.3
click at [934, 118] on h5 "Customer Portal" at bounding box center [871, 124] width 217 height 18
click at [794, 242] on span "Configure" at bounding box center [797, 241] width 45 height 14
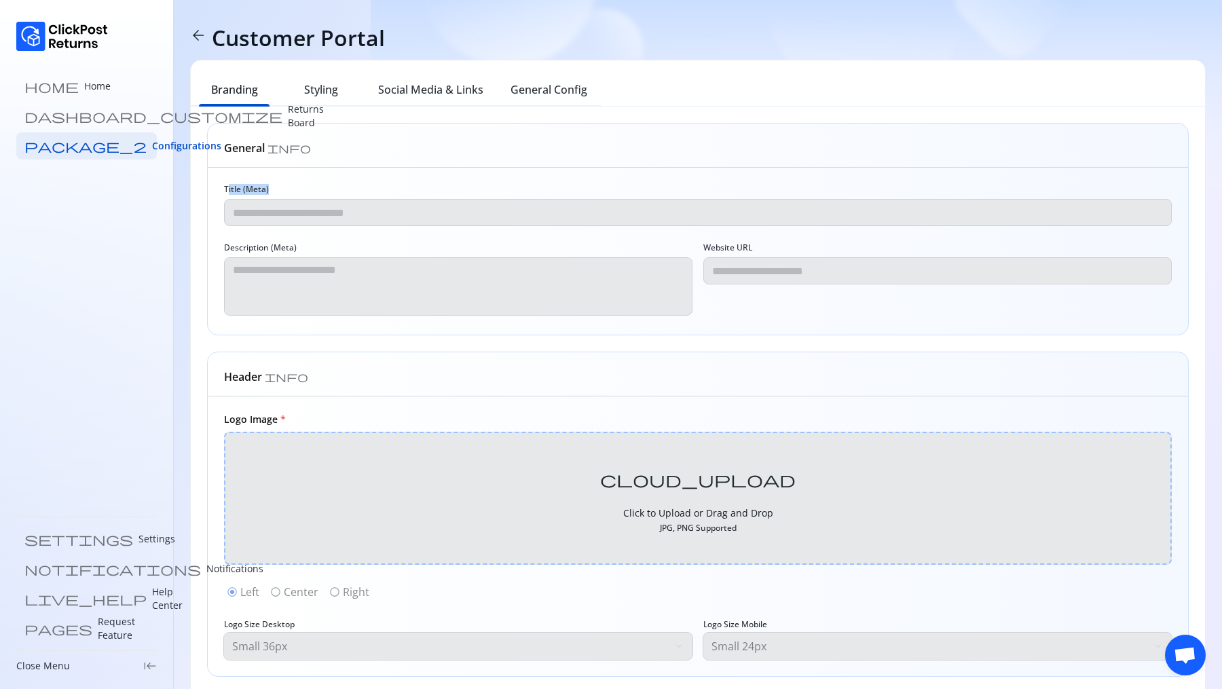
drag, startPoint x: 228, startPoint y: 185, endPoint x: 345, endPoint y: 185, distance: 116.7
click at [345, 185] on div "Title (Meta)" at bounding box center [697, 205] width 947 height 42
click at [318, 90] on h6 "Styling" at bounding box center [321, 89] width 34 height 16
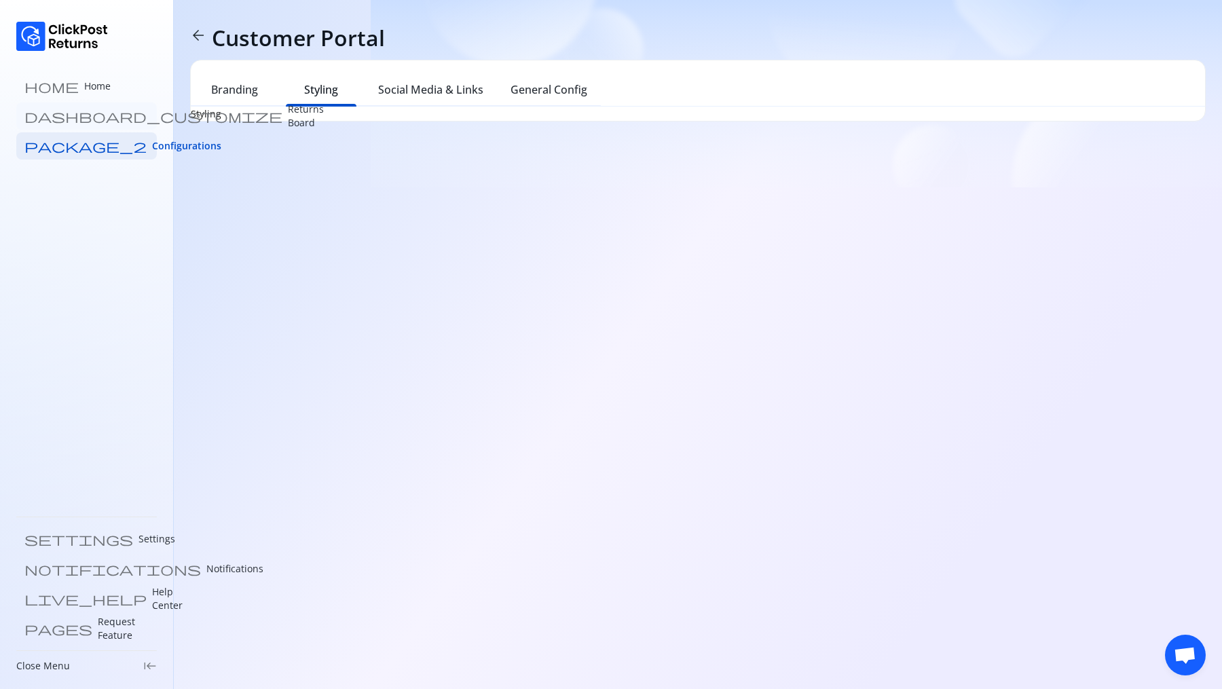
click at [288, 117] on p "Returns Board" at bounding box center [306, 115] width 36 height 27
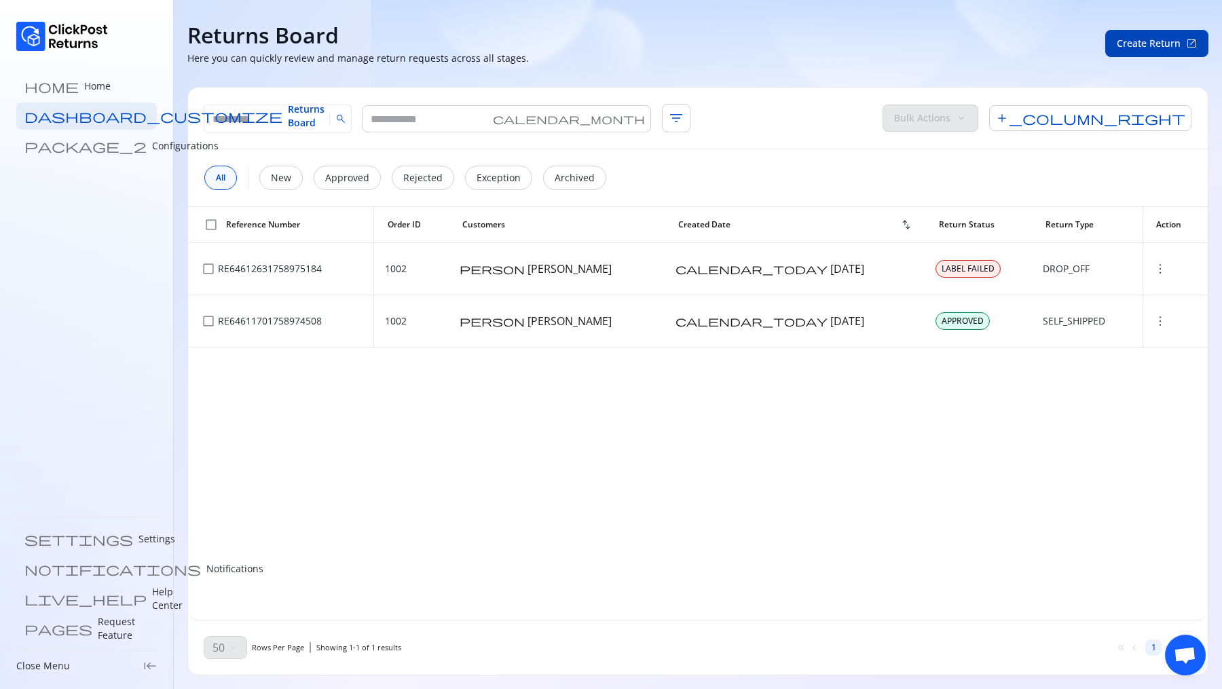
click at [1158, 35] on button "Create Return open_in_new" at bounding box center [1156, 43] width 103 height 27
click at [79, 138] on link "package_2 Configurations" at bounding box center [86, 145] width 140 height 27
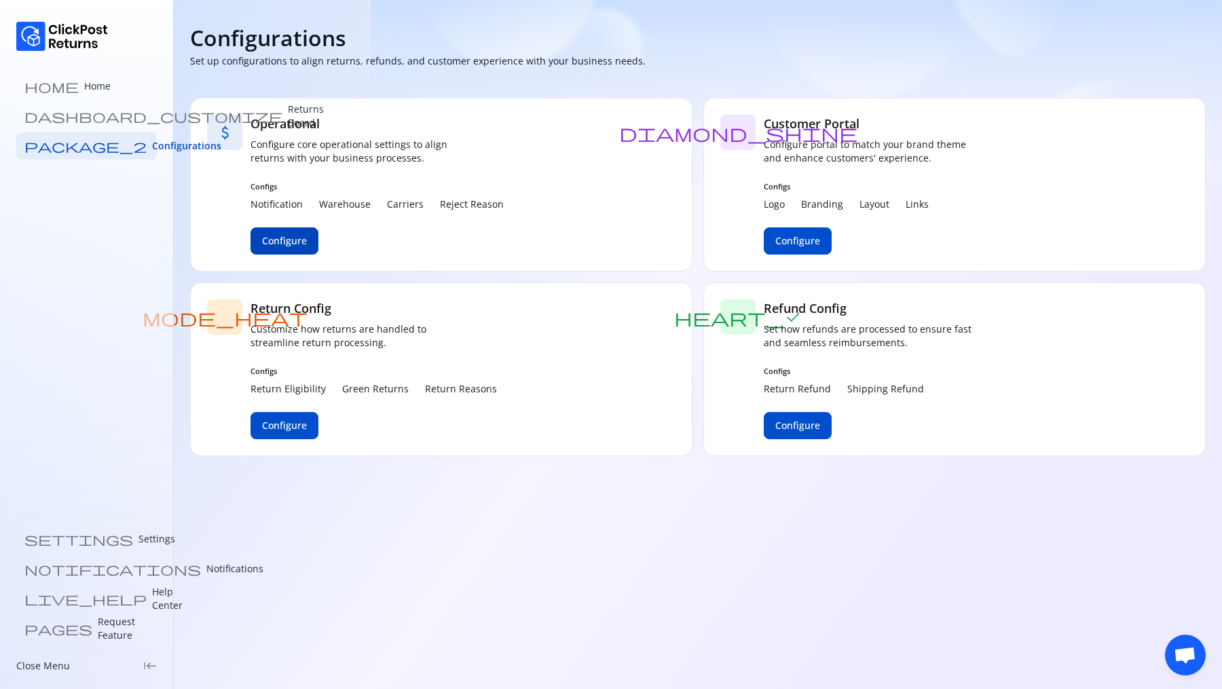
click at [280, 246] on span "Configure" at bounding box center [284, 241] width 45 height 14
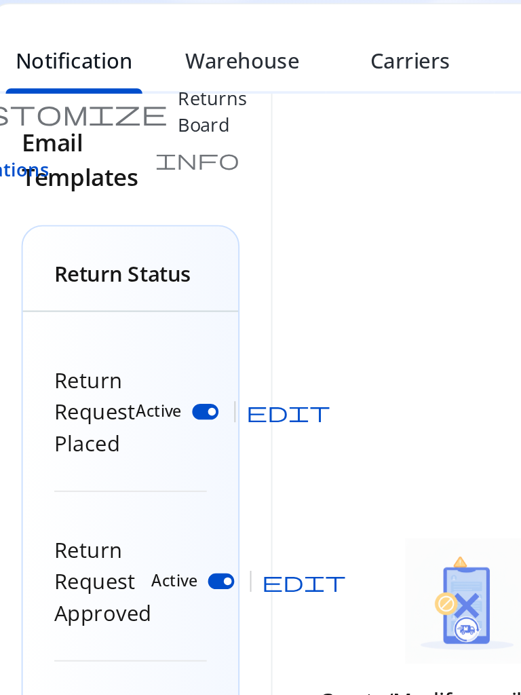
click at [324, 269] on span "edit" at bounding box center [344, 270] width 43 height 11
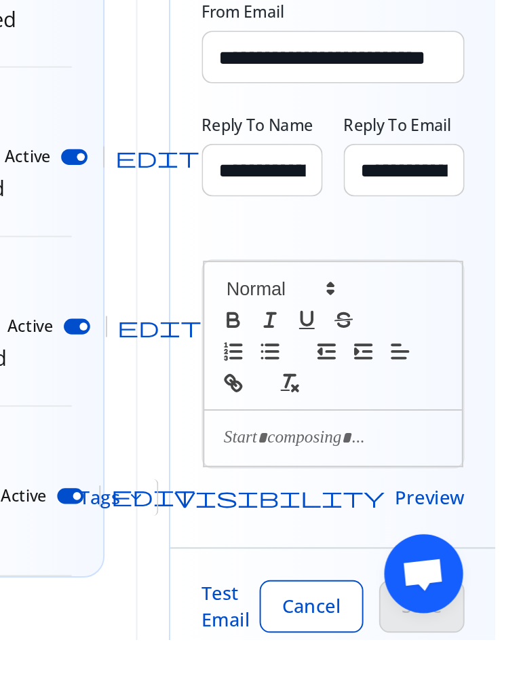
scroll to position [10, 0]
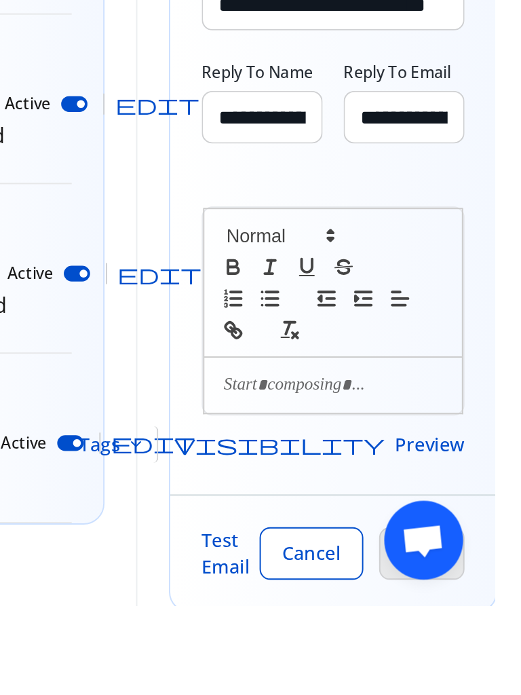
click at [341, 613] on span "keyboard_arrow_down" at bounding box center [335, 611] width 11 height 11
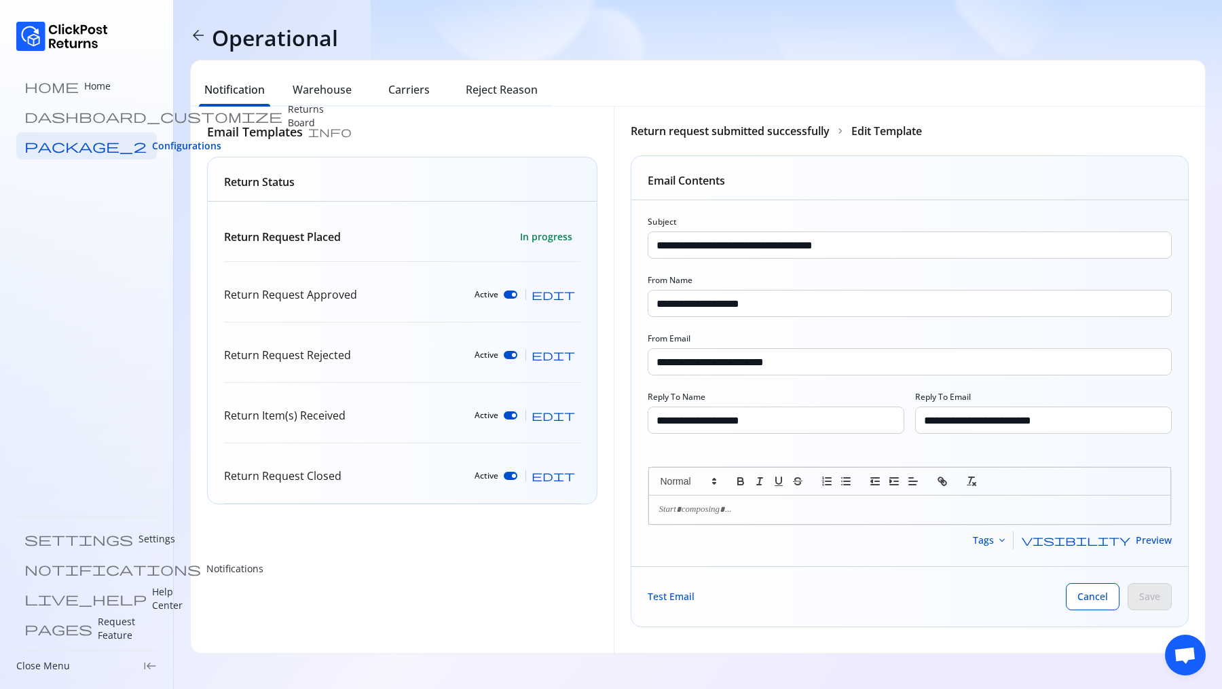
click at [1007, 539] on span "keyboard_arrow_down" at bounding box center [1001, 540] width 11 height 11
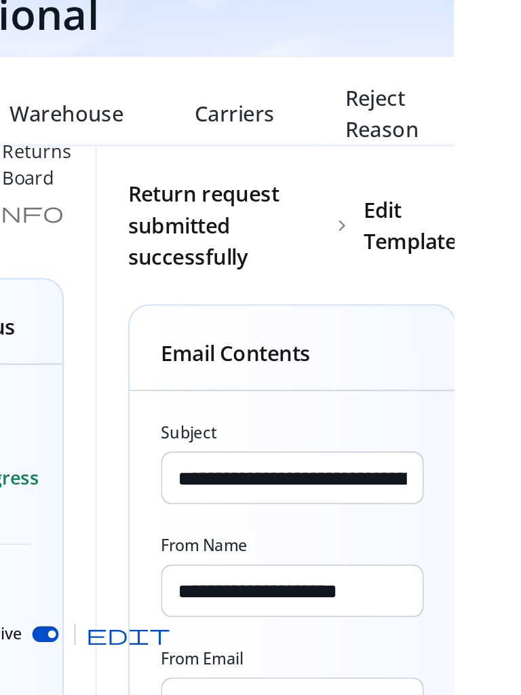
scroll to position [10, 0]
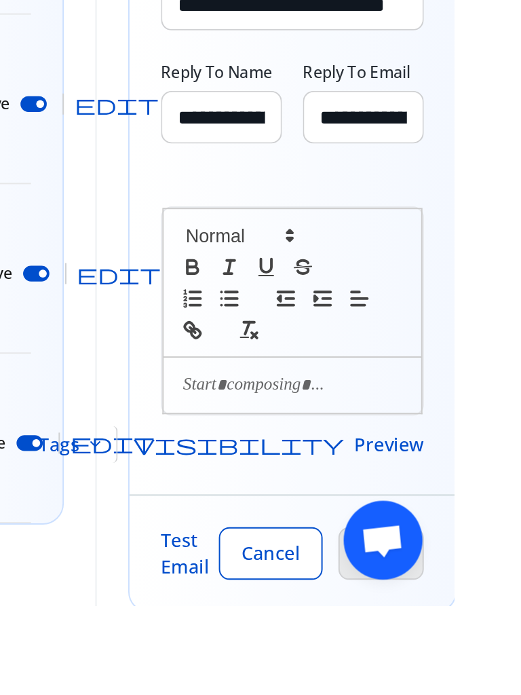
click at [341, 610] on span "keyboard_arrow_down" at bounding box center [335, 611] width 11 height 11
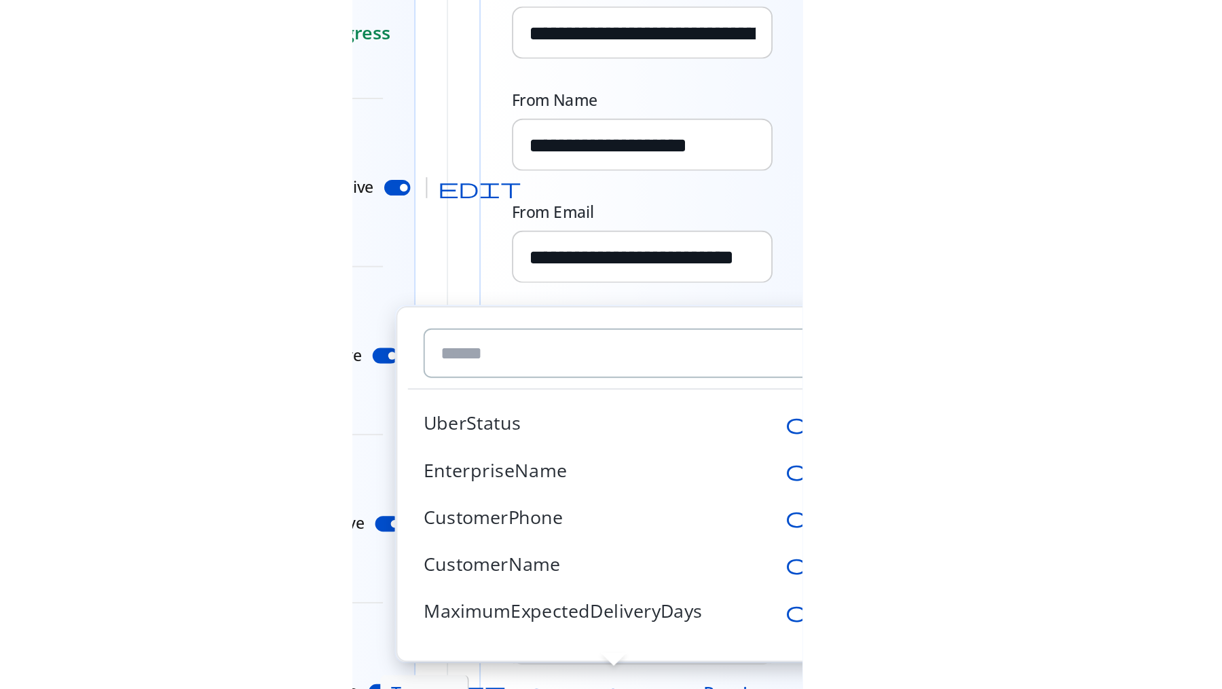
scroll to position [0, 0]
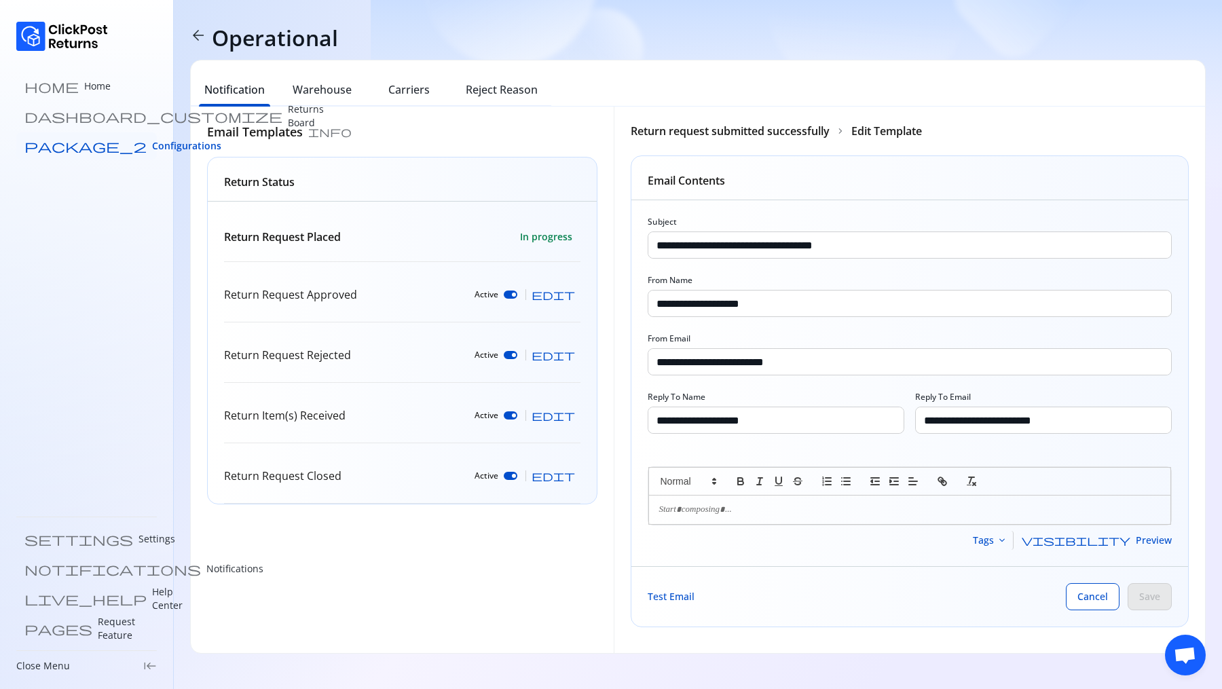
click at [152, 142] on span "Configurations" at bounding box center [186, 146] width 69 height 14
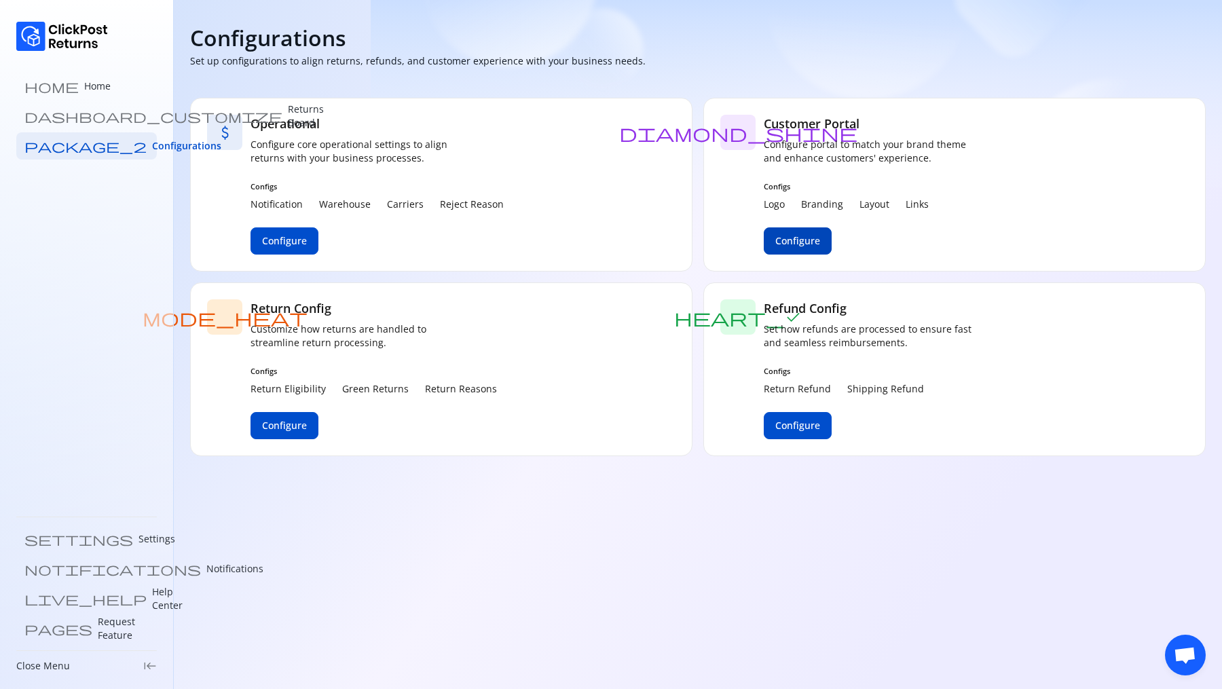
click at [786, 227] on button "Configure" at bounding box center [797, 240] width 68 height 27
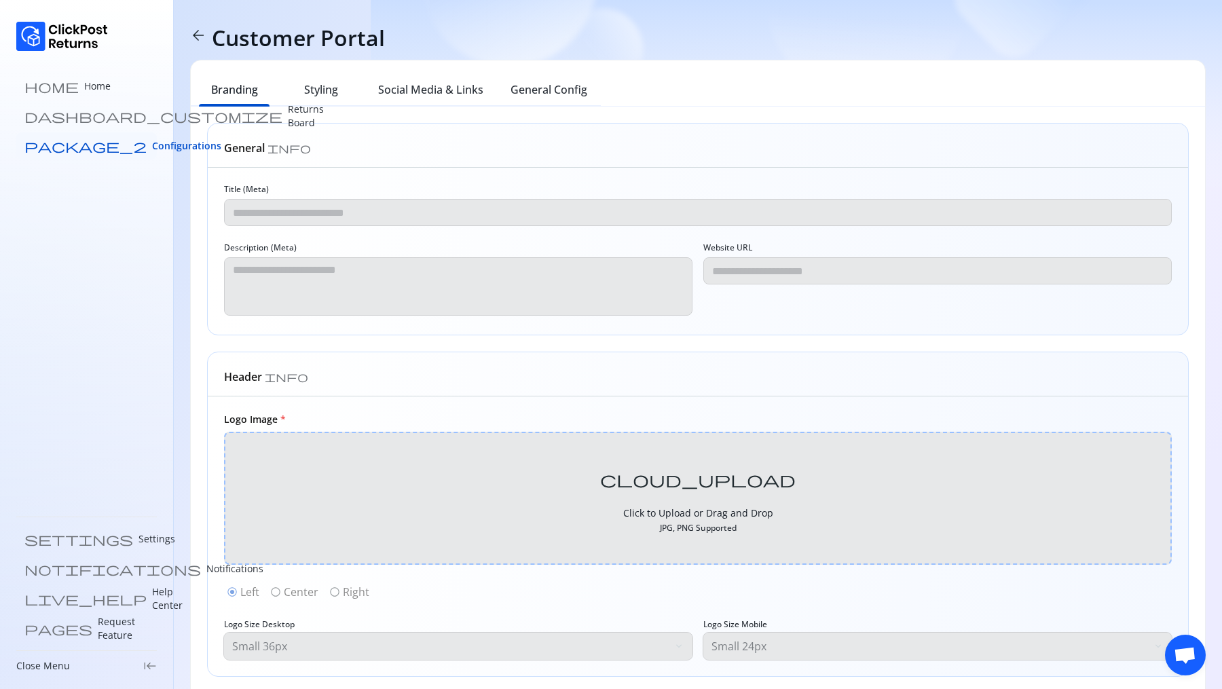
click at [152, 143] on span "Configurations" at bounding box center [186, 146] width 69 height 14
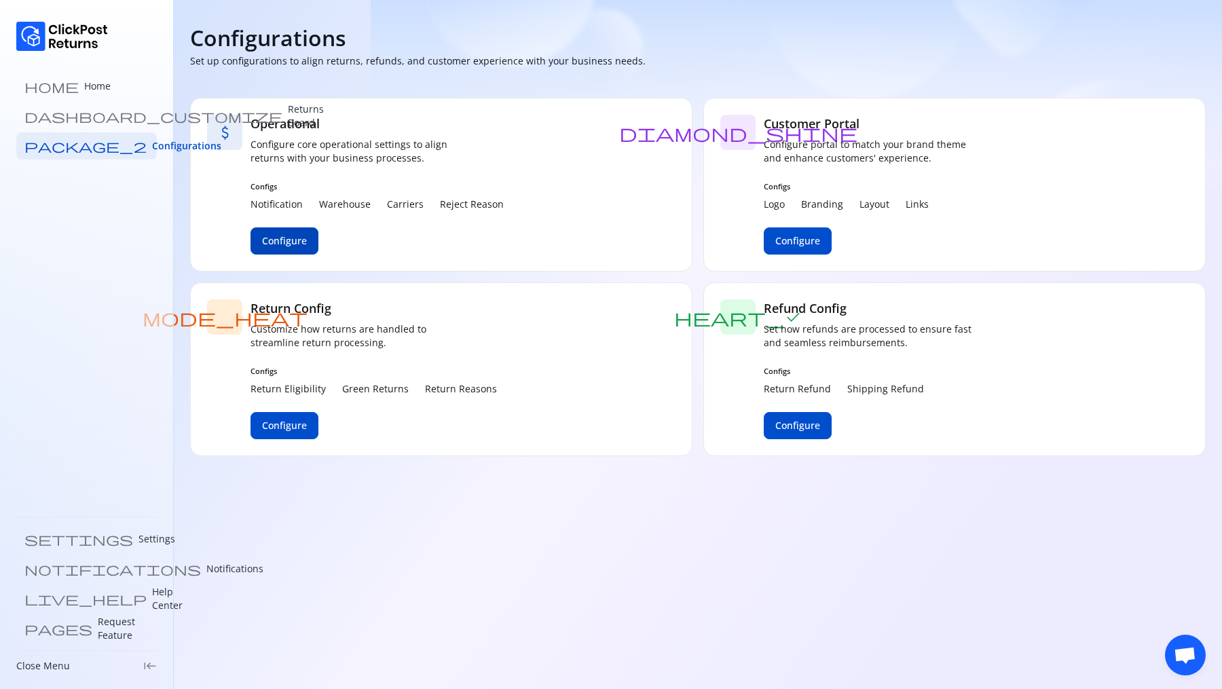
click at [297, 239] on span "Configure" at bounding box center [284, 241] width 45 height 14
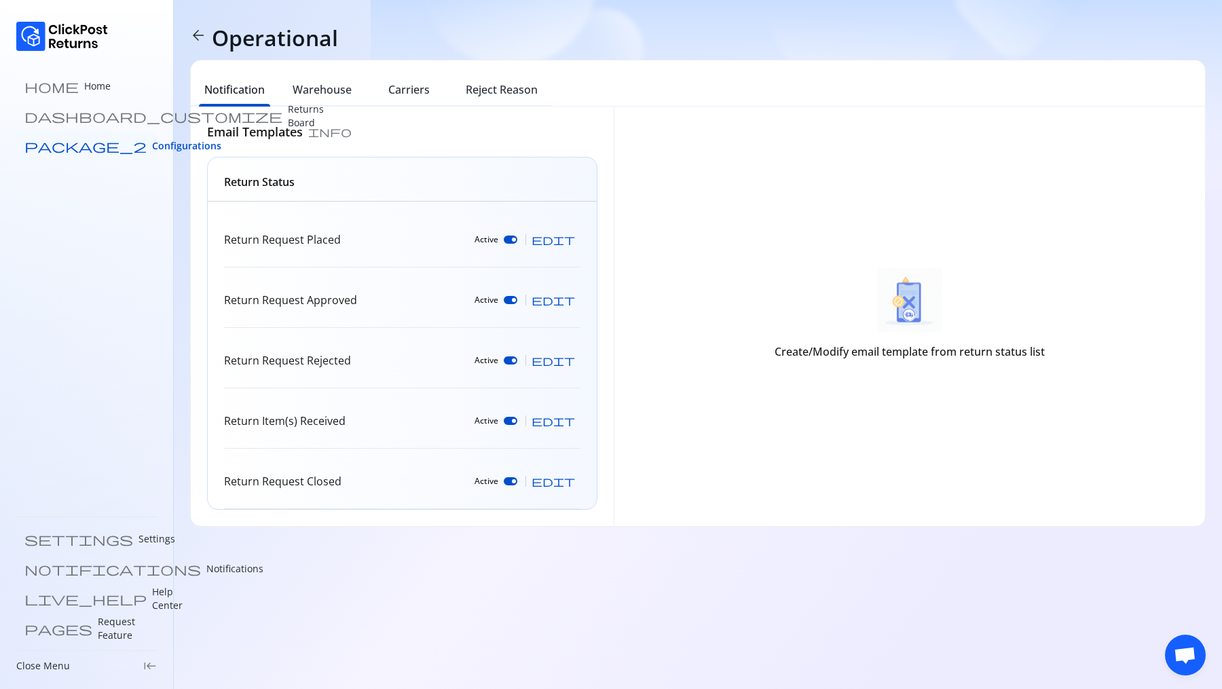
click at [152, 149] on span "Configurations" at bounding box center [186, 146] width 69 height 14
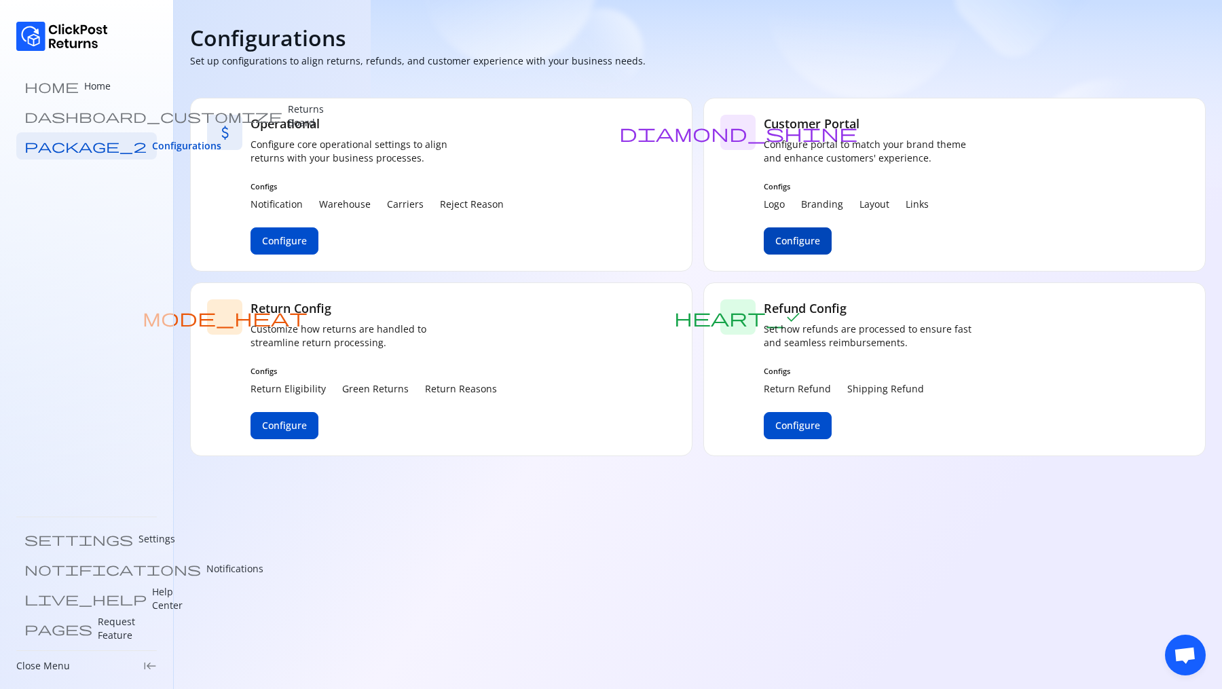
click at [520, 249] on button "Configure" at bounding box center [797, 240] width 68 height 27
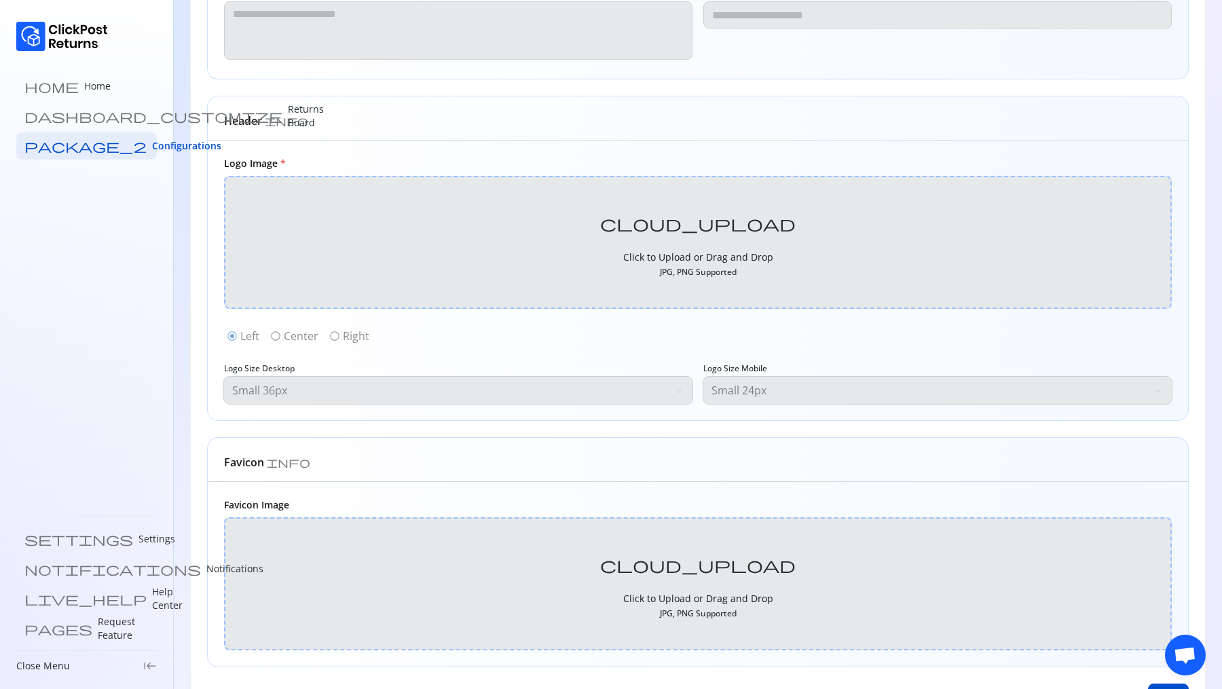
scroll to position [307, 0]
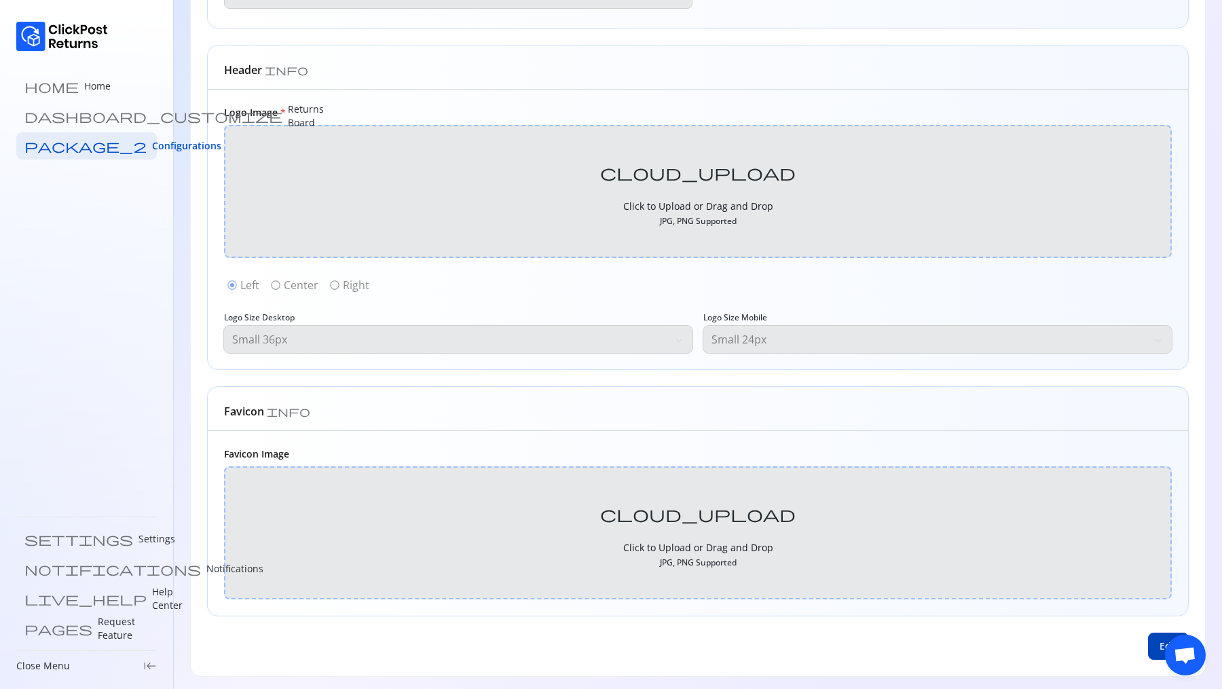
click at [520, 642] on span "Edit" at bounding box center [1168, 646] width 18 height 14
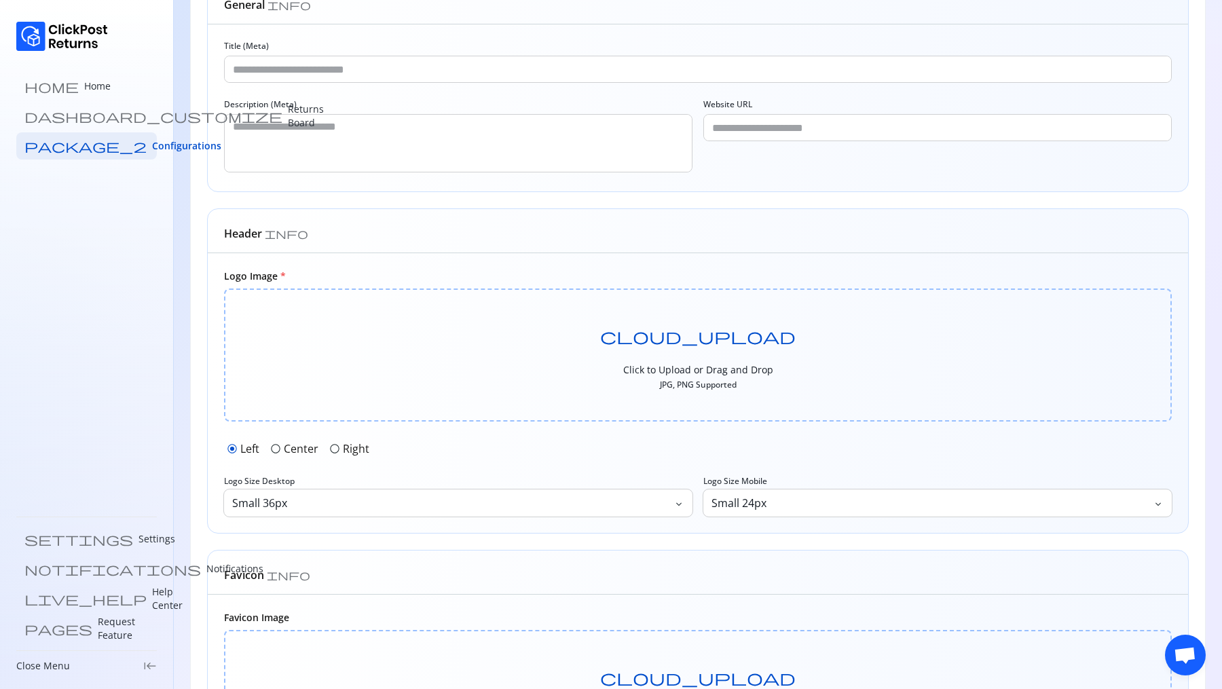
scroll to position [0, 0]
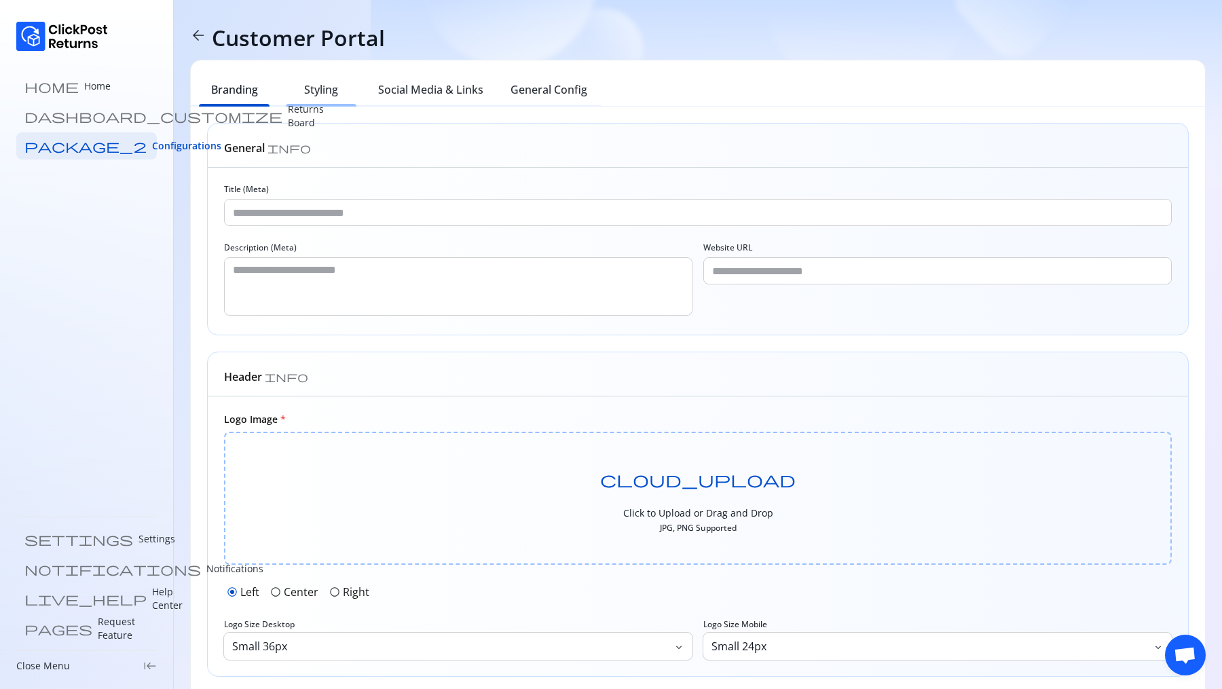
click at [320, 94] on h6 "Styling" at bounding box center [321, 89] width 34 height 16
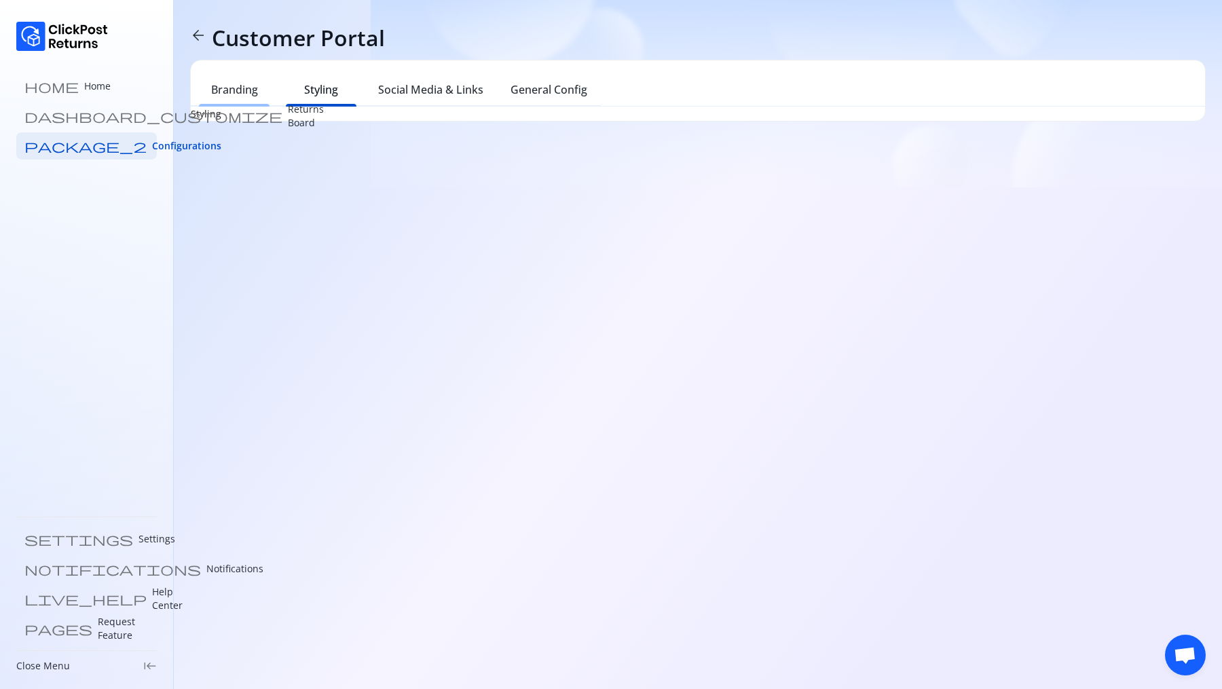
click at [221, 91] on h6 "Branding" at bounding box center [234, 89] width 47 height 16
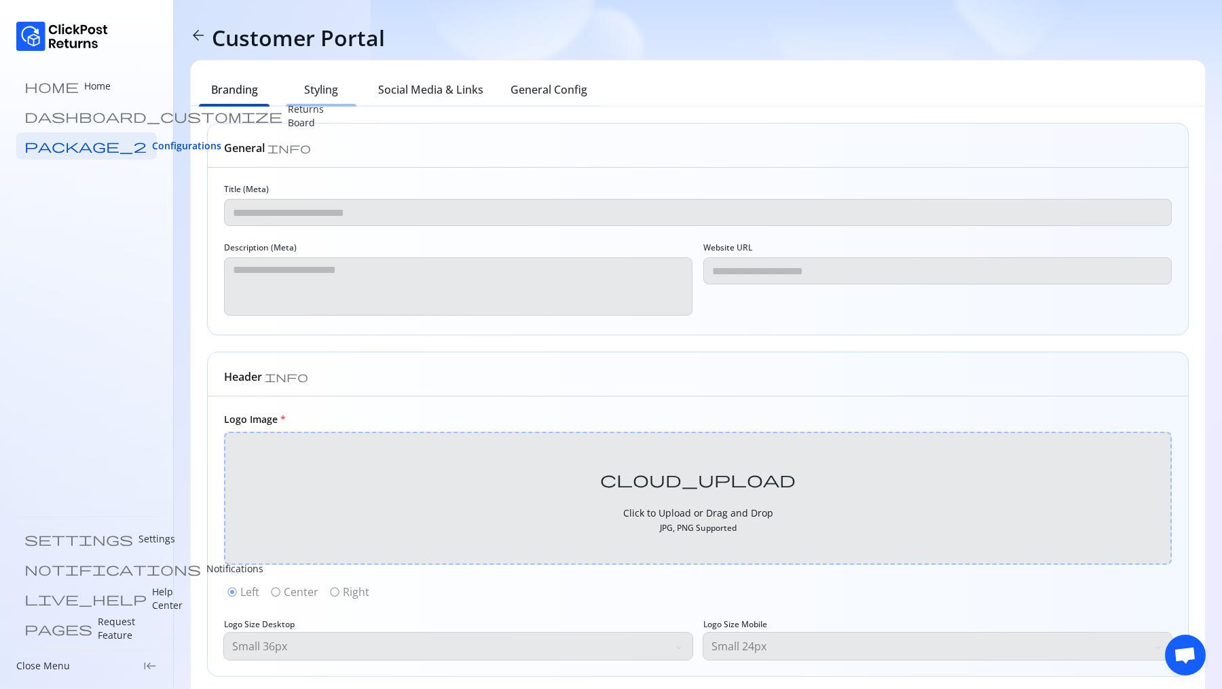
click at [326, 101] on div "Styling" at bounding box center [321, 92] width 87 height 30
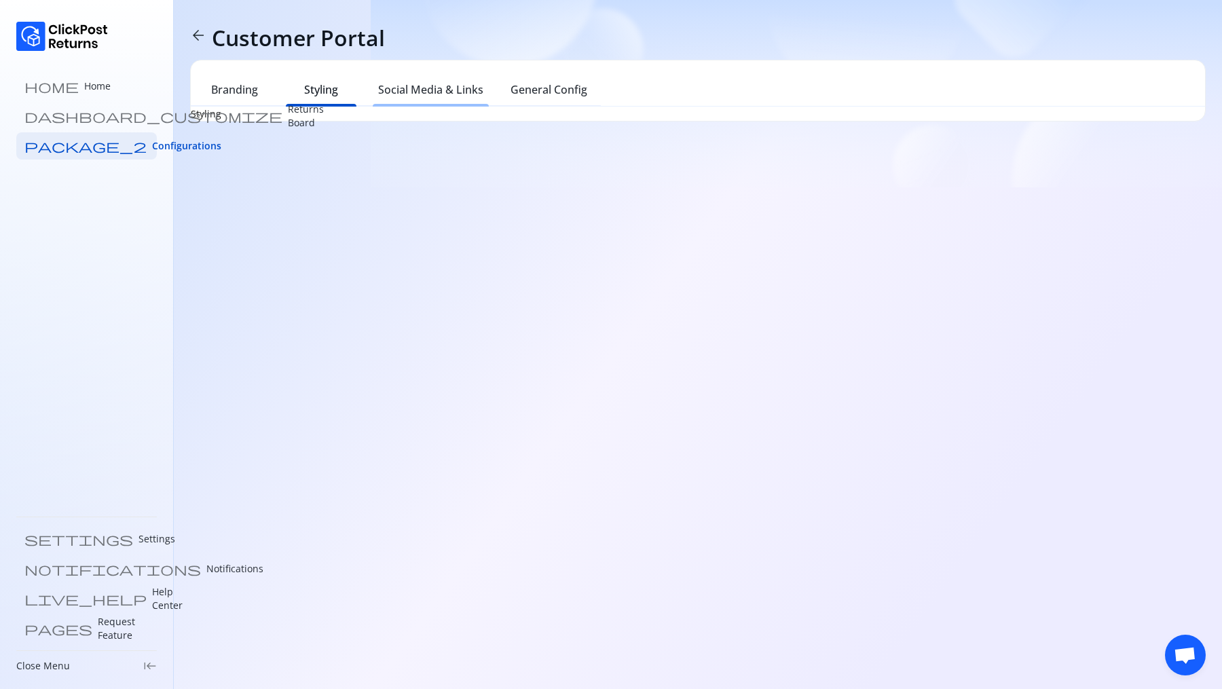
click at [460, 83] on h6 "Social Media & Links" at bounding box center [430, 89] width 105 height 16
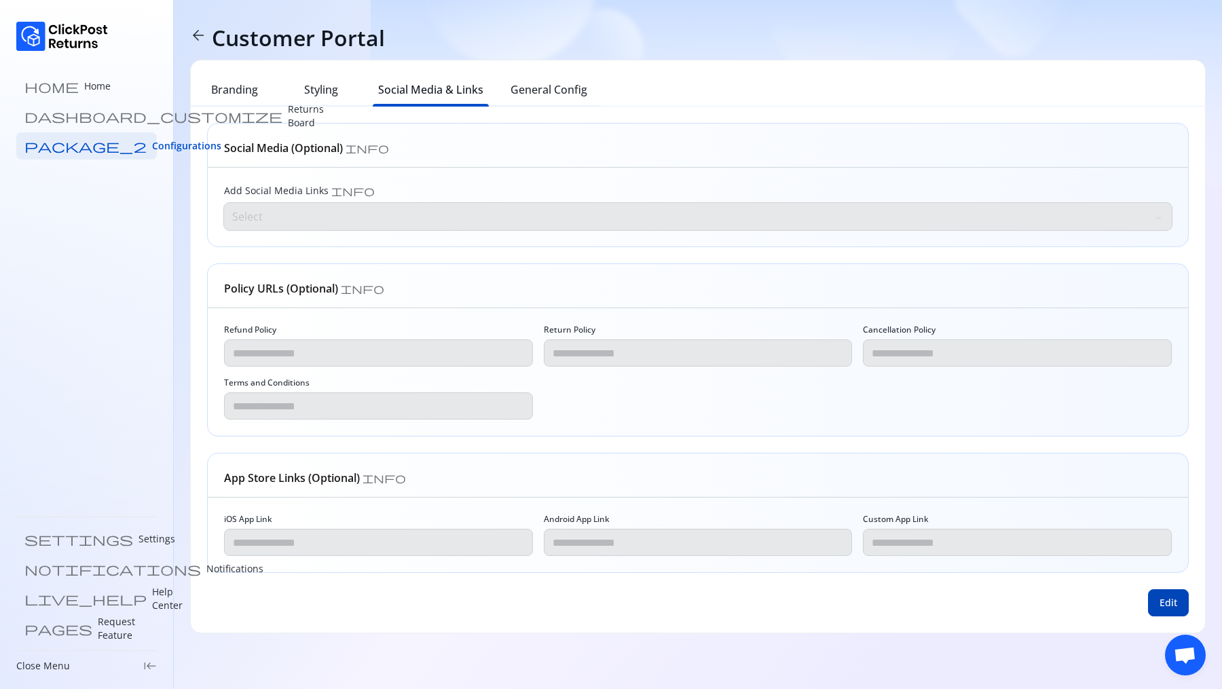
click at [520, 592] on button "Edit" at bounding box center [1168, 602] width 41 height 27
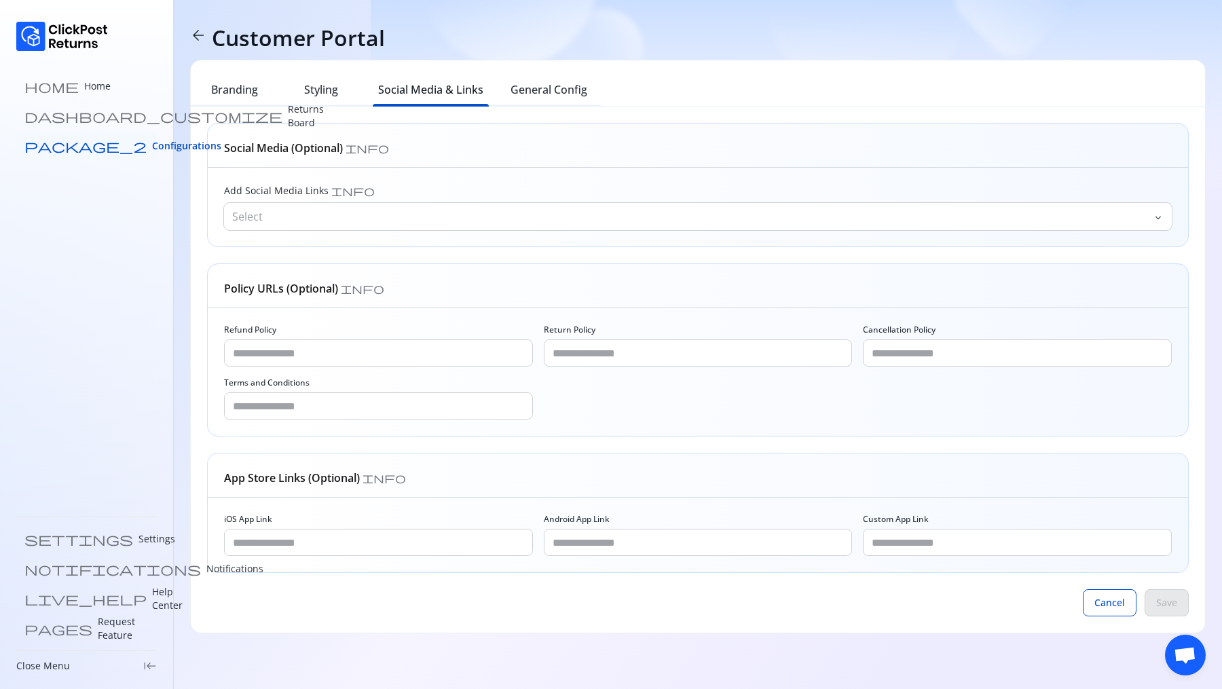
click at [152, 145] on span "Configurations" at bounding box center [186, 146] width 69 height 14
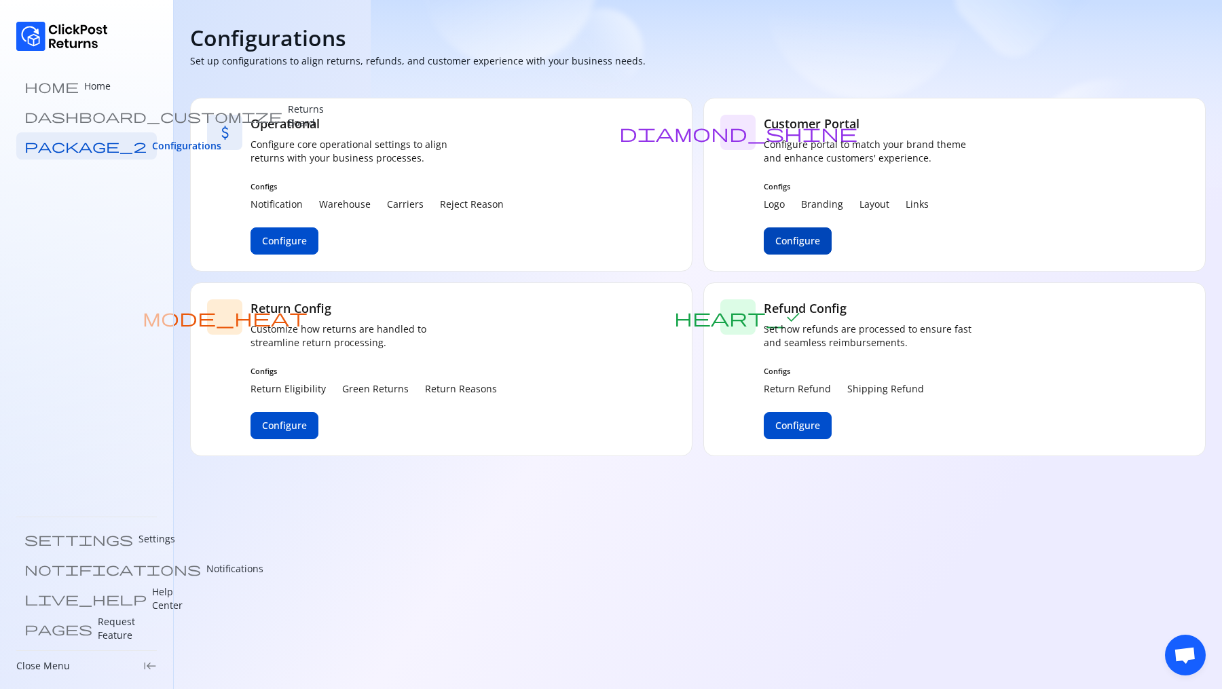
click at [520, 235] on span "Configure" at bounding box center [797, 241] width 45 height 14
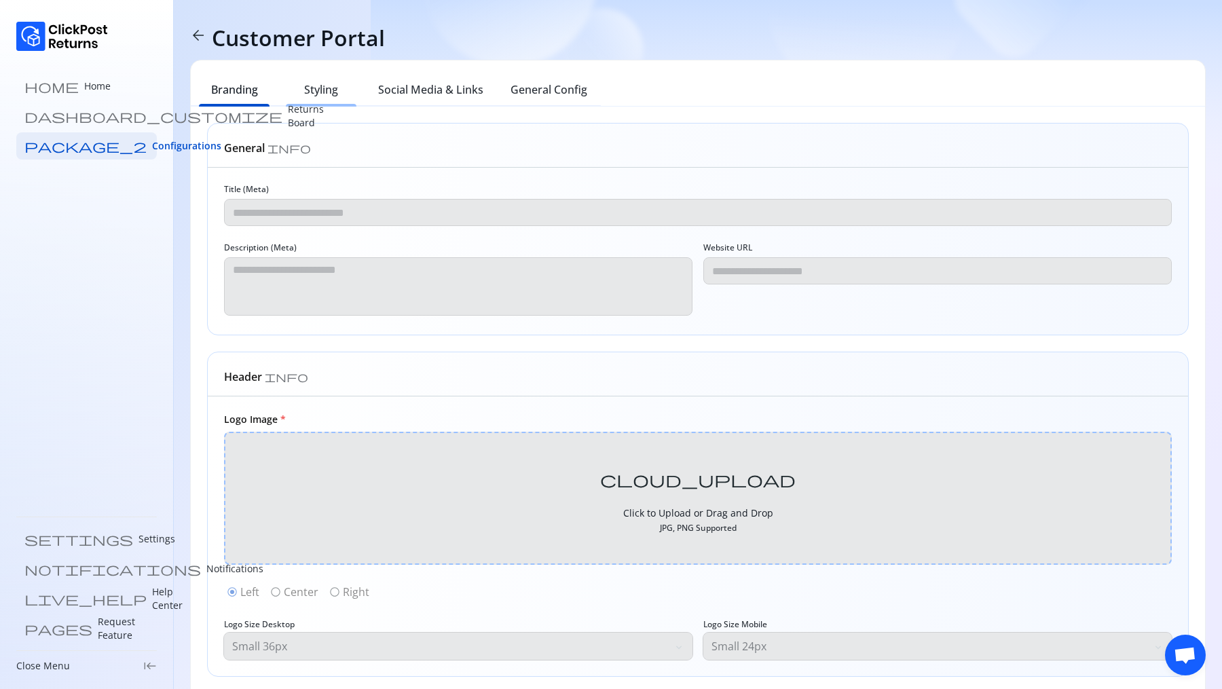
click at [297, 77] on div "Styling" at bounding box center [321, 92] width 87 height 30
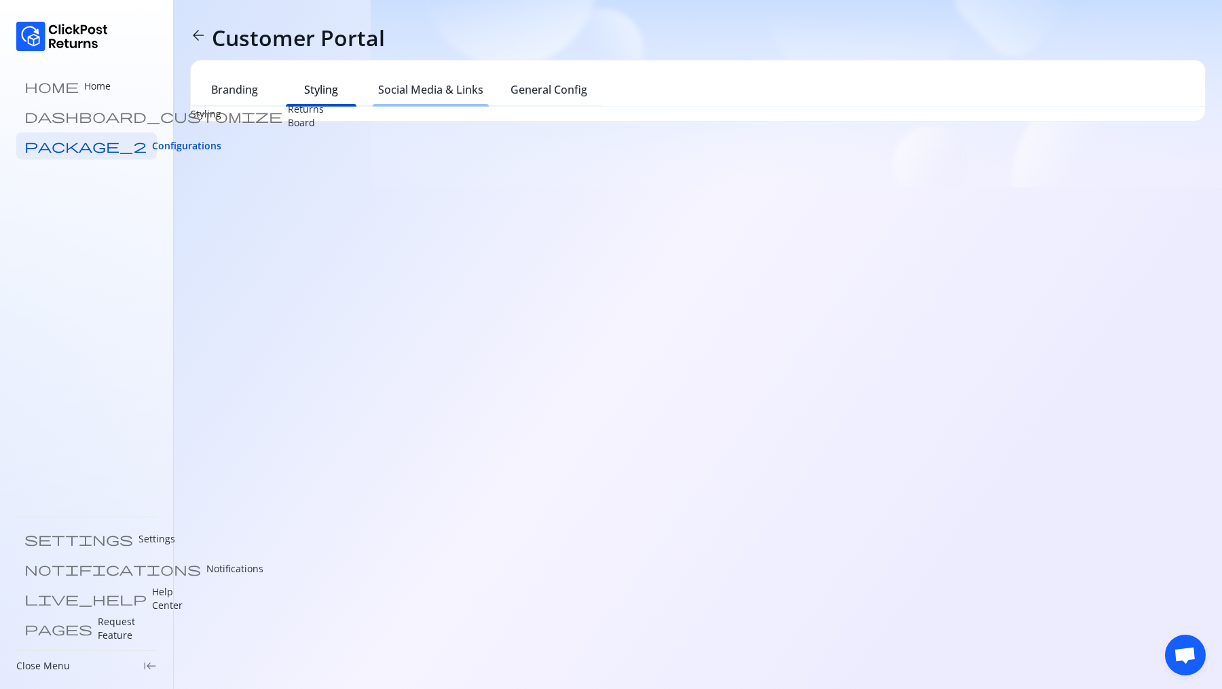
click at [421, 93] on h6 "Social Media & Links" at bounding box center [430, 89] width 105 height 16
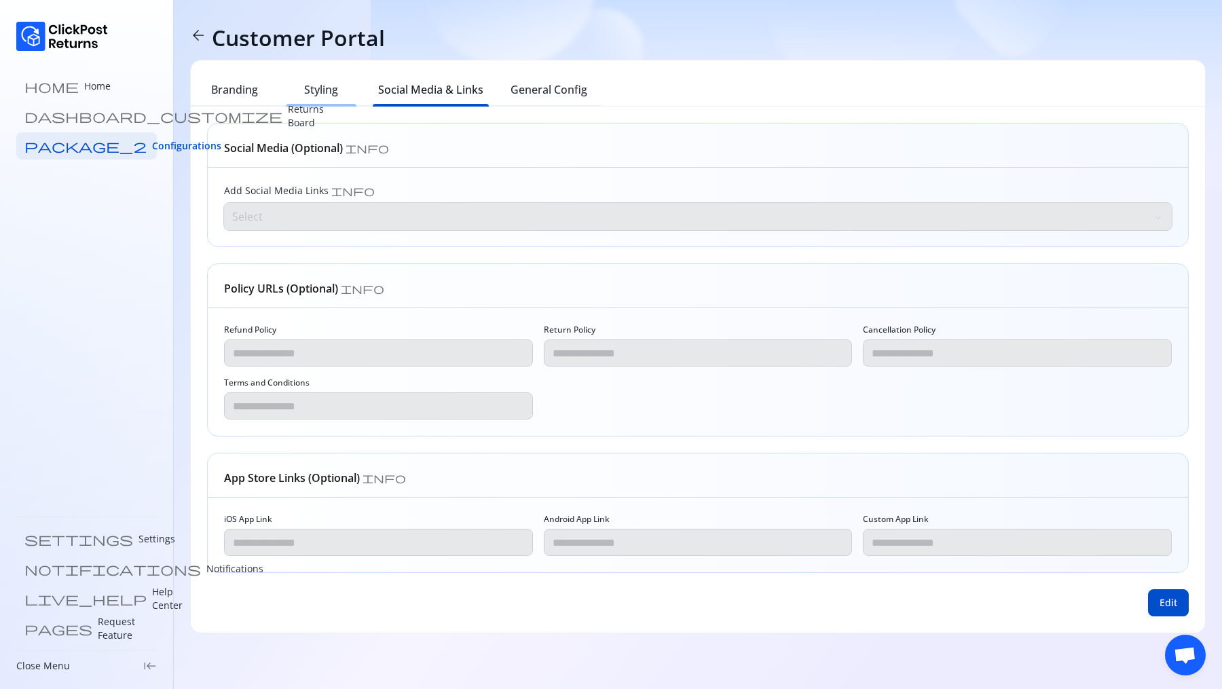
click at [358, 94] on div "Styling" at bounding box center [321, 92] width 87 height 30
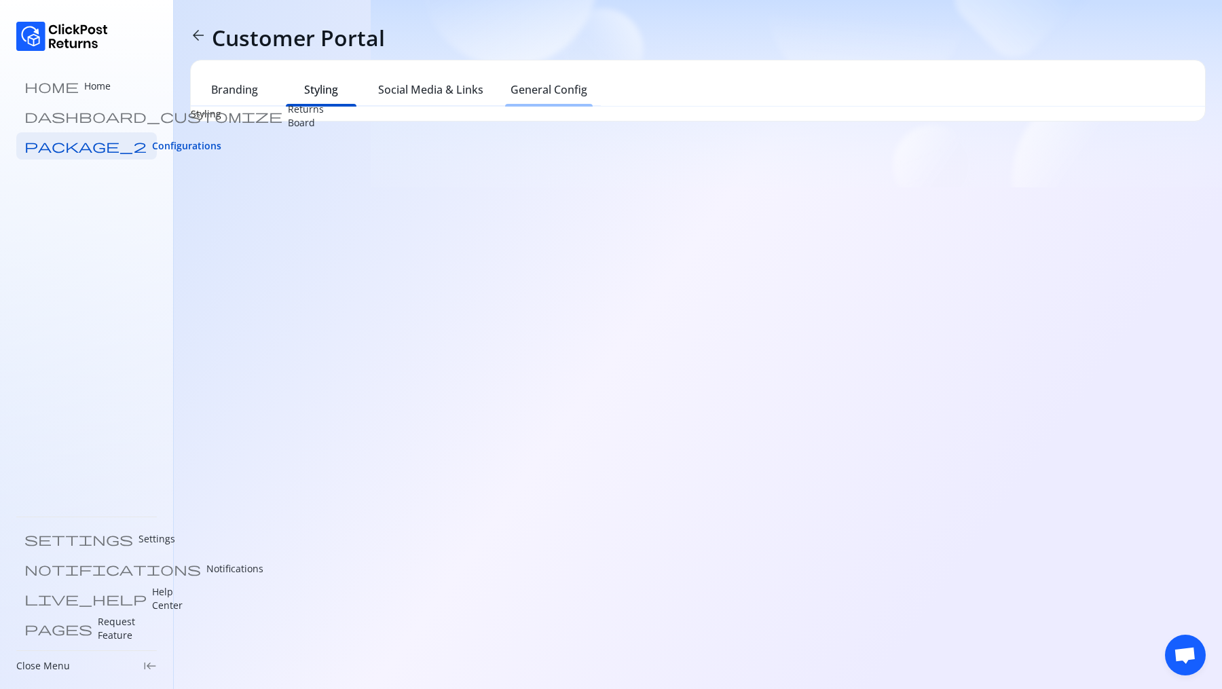
click at [520, 101] on div "General Config" at bounding box center [549, 92] width 104 height 30
click at [415, 100] on div "Social Media & Links" at bounding box center [430, 92] width 132 height 30
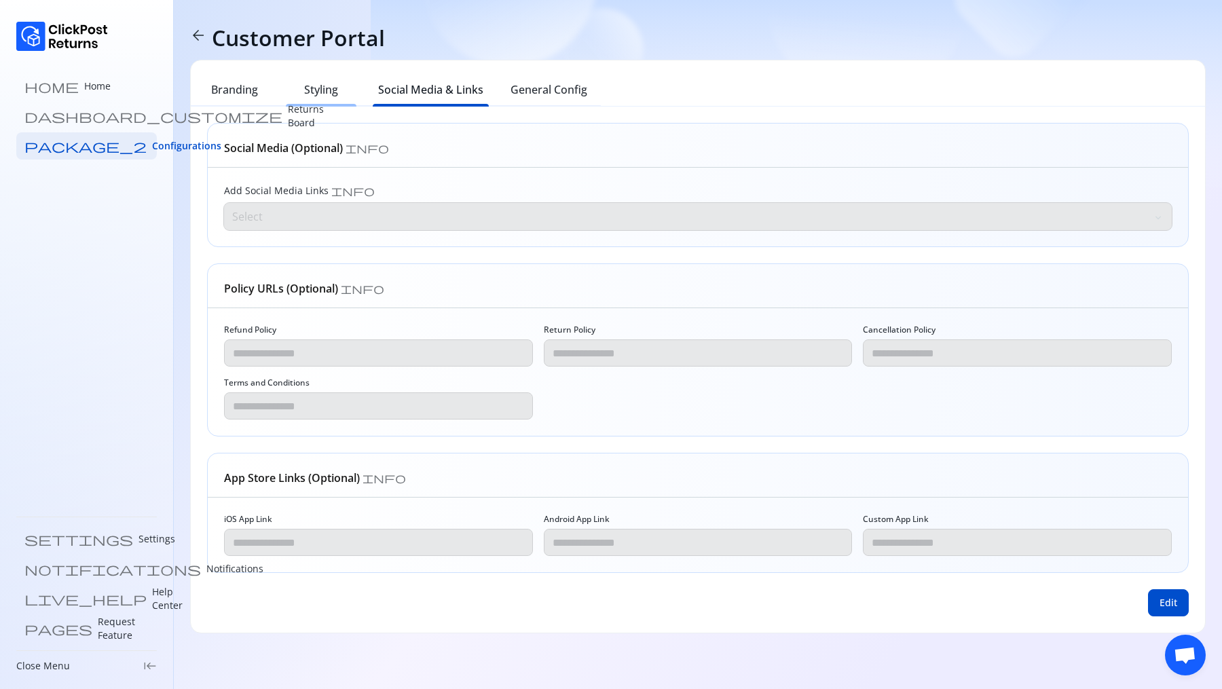
click at [325, 98] on div "Styling" at bounding box center [321, 92] width 87 height 30
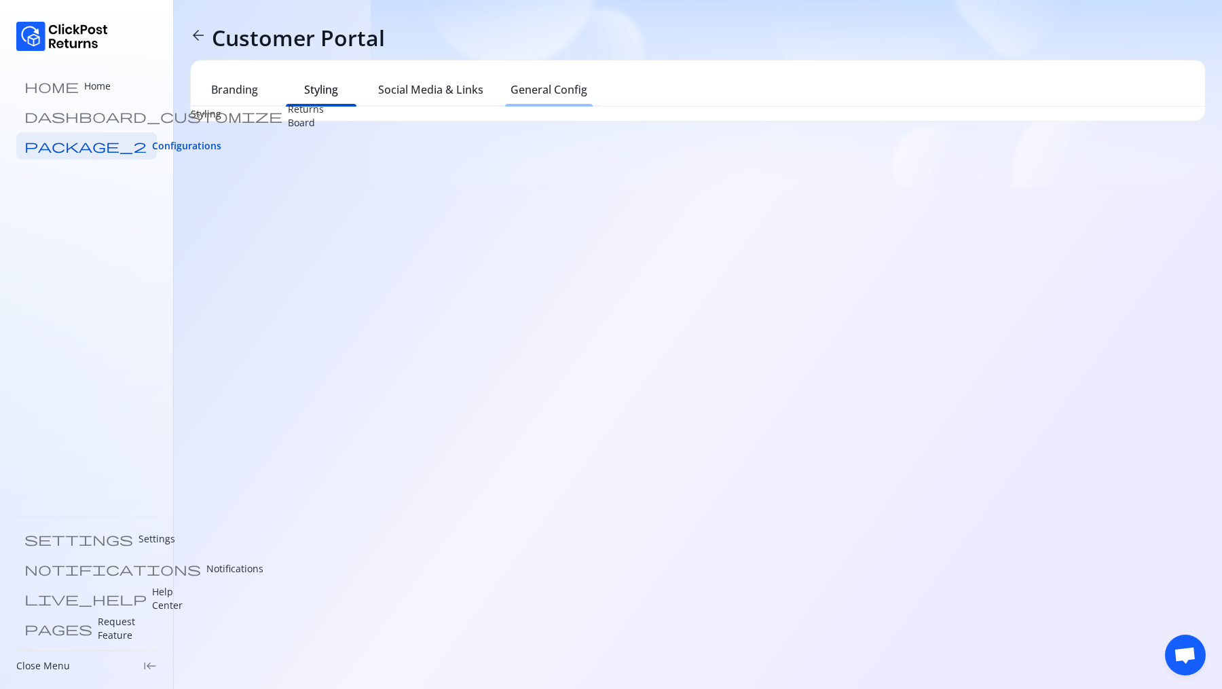
click at [520, 83] on h6 "General Config" at bounding box center [548, 89] width 77 height 16
click at [315, 87] on h6 "Styling" at bounding box center [321, 89] width 34 height 16
click at [520, 89] on h6 "General Config" at bounding box center [548, 89] width 77 height 16
click at [333, 85] on h6 "Styling" at bounding box center [321, 89] width 34 height 16
click at [520, 84] on h6 "General Config" at bounding box center [548, 89] width 77 height 16
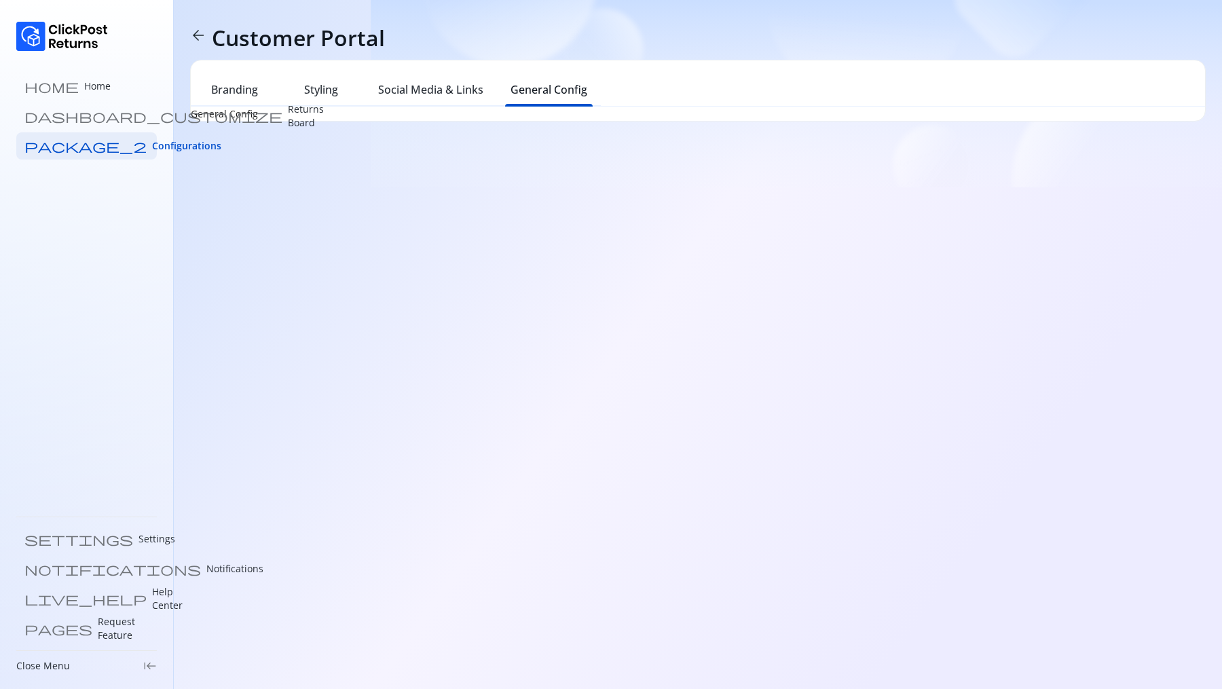
click at [544, 97] on h6 "General Config" at bounding box center [548, 89] width 77 height 16
click at [453, 89] on h6 "Social Media & Links" at bounding box center [430, 89] width 105 height 16
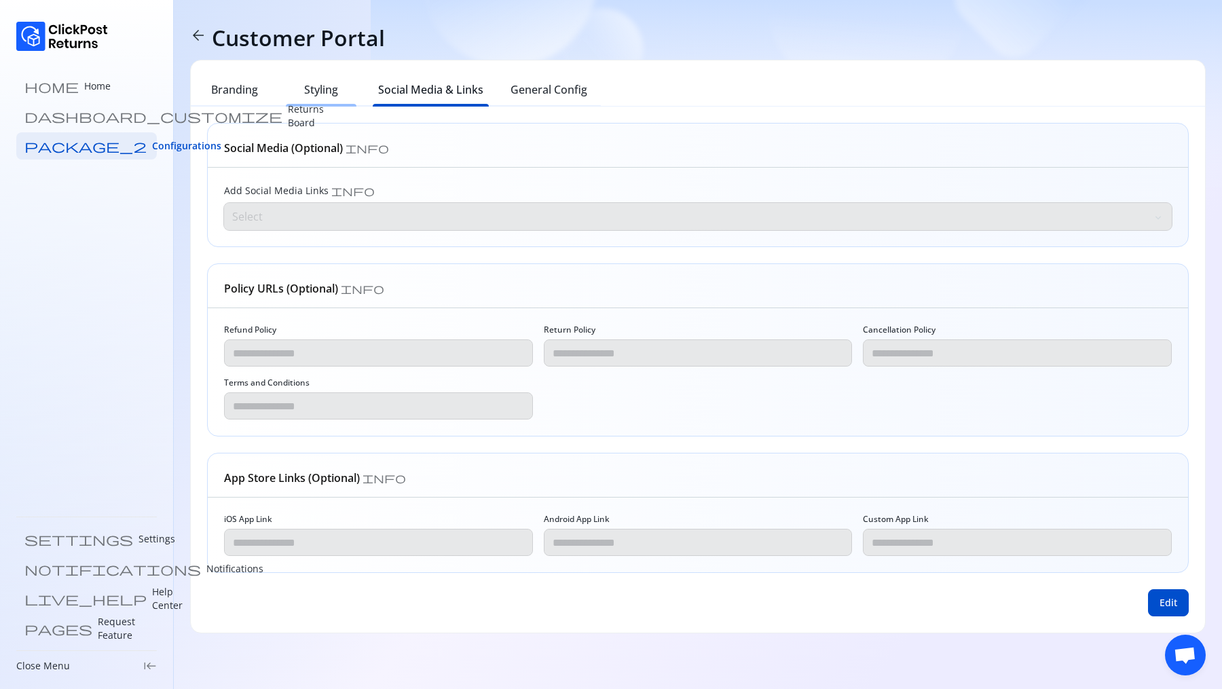
click at [347, 79] on div "Styling" at bounding box center [321, 92] width 87 height 30
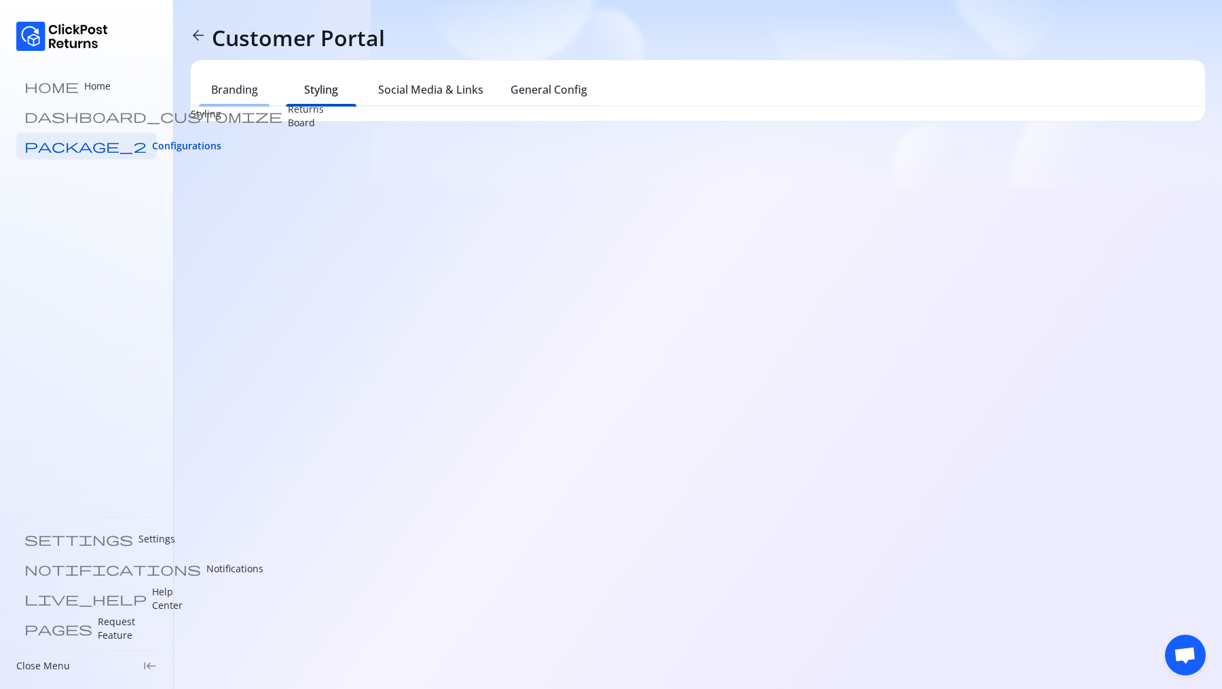
click at [224, 98] on div "Branding" at bounding box center [234, 92] width 87 height 30
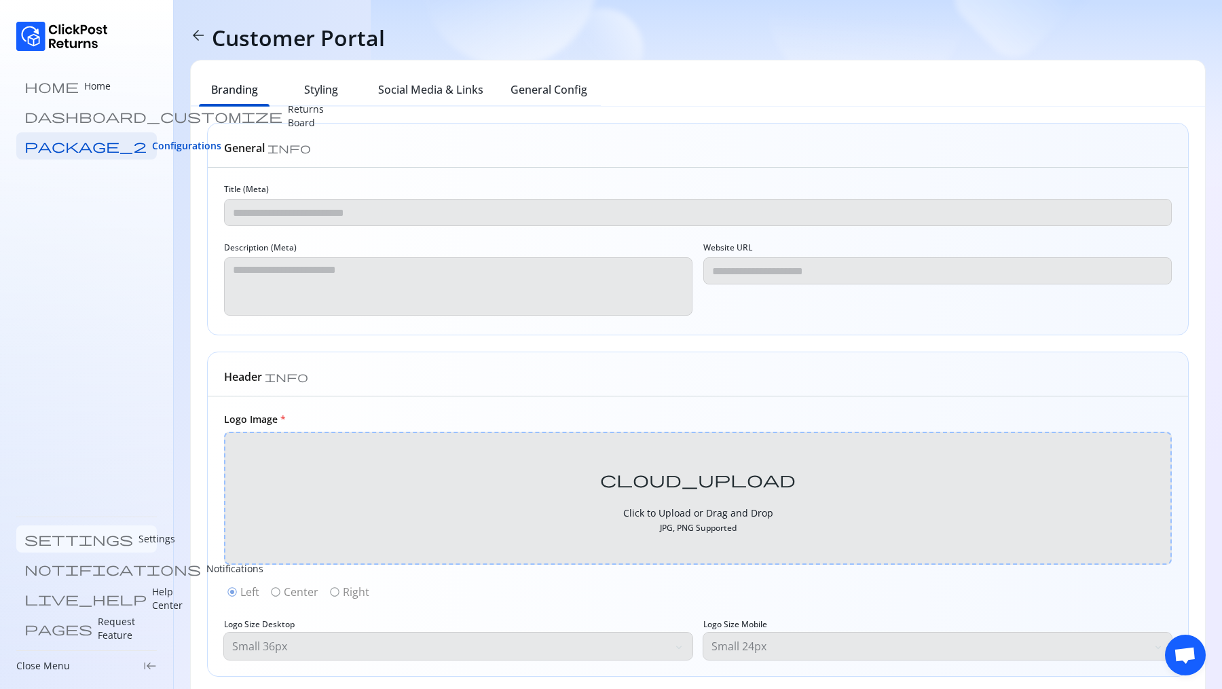
click at [89, 539] on link "settings Settings" at bounding box center [86, 538] width 140 height 27
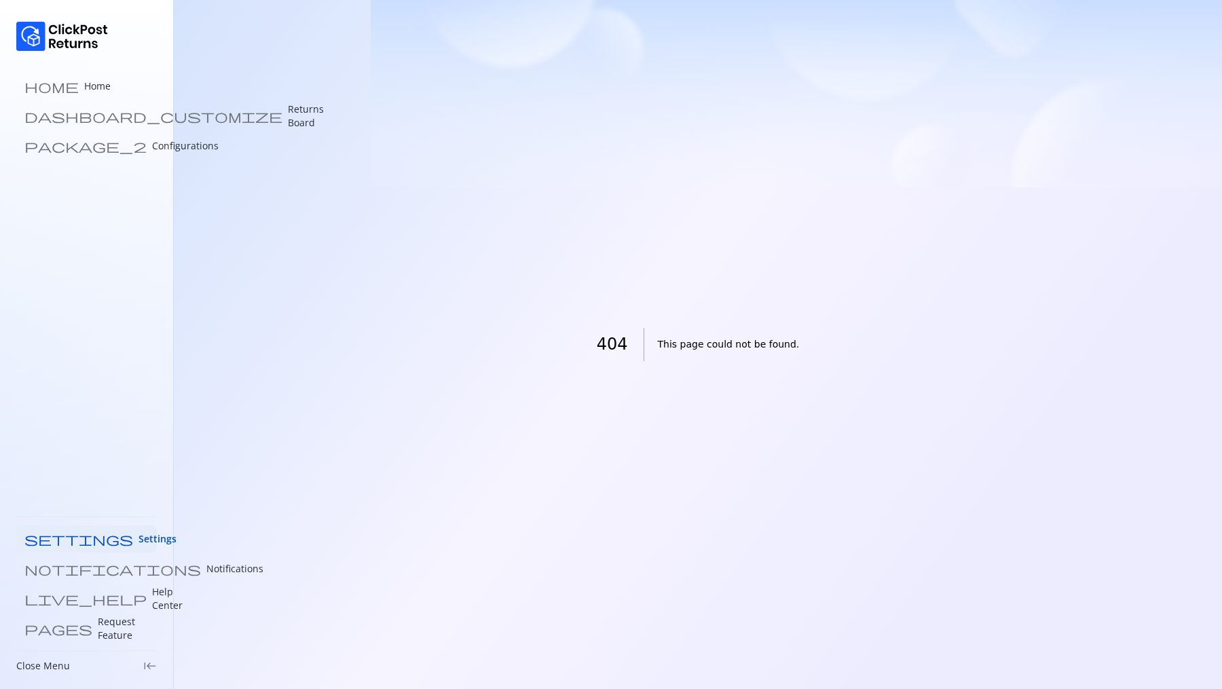
click at [60, 160] on div "home Home dashboard_customize Returns Board package_2 Configurations settings S…" at bounding box center [87, 344] width 174 height 689
click at [152, 149] on p "Configurations" at bounding box center [185, 146] width 67 height 14
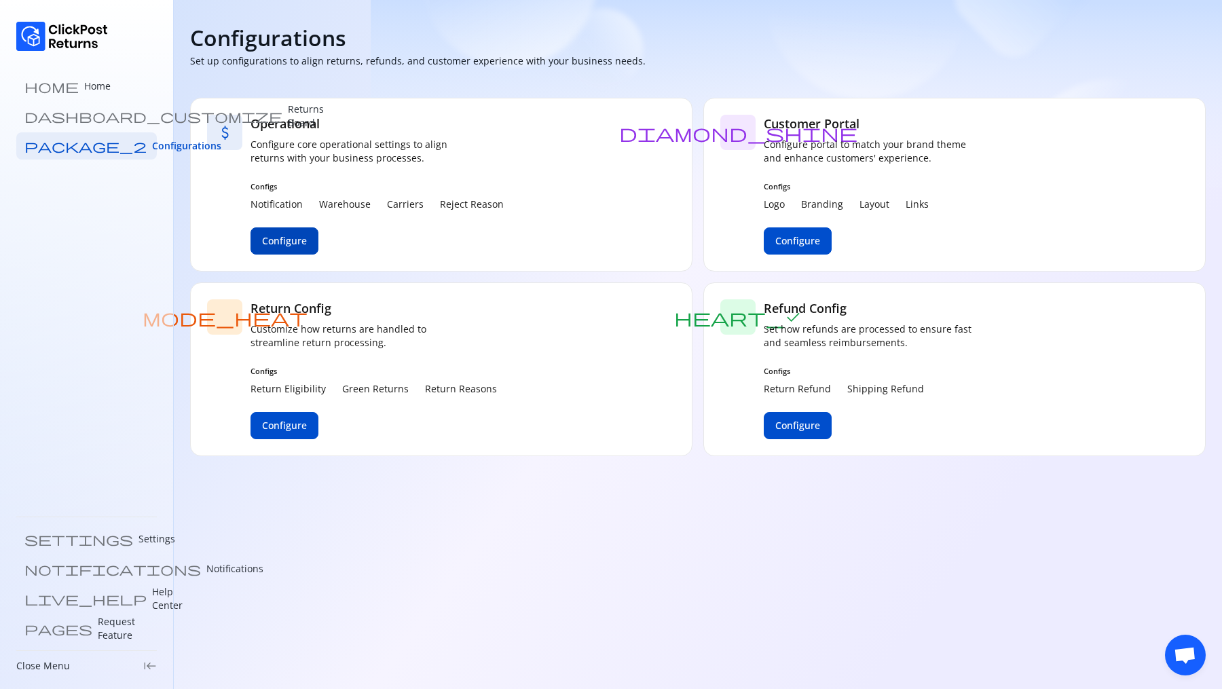
click at [293, 244] on span "Configure" at bounding box center [284, 241] width 45 height 14
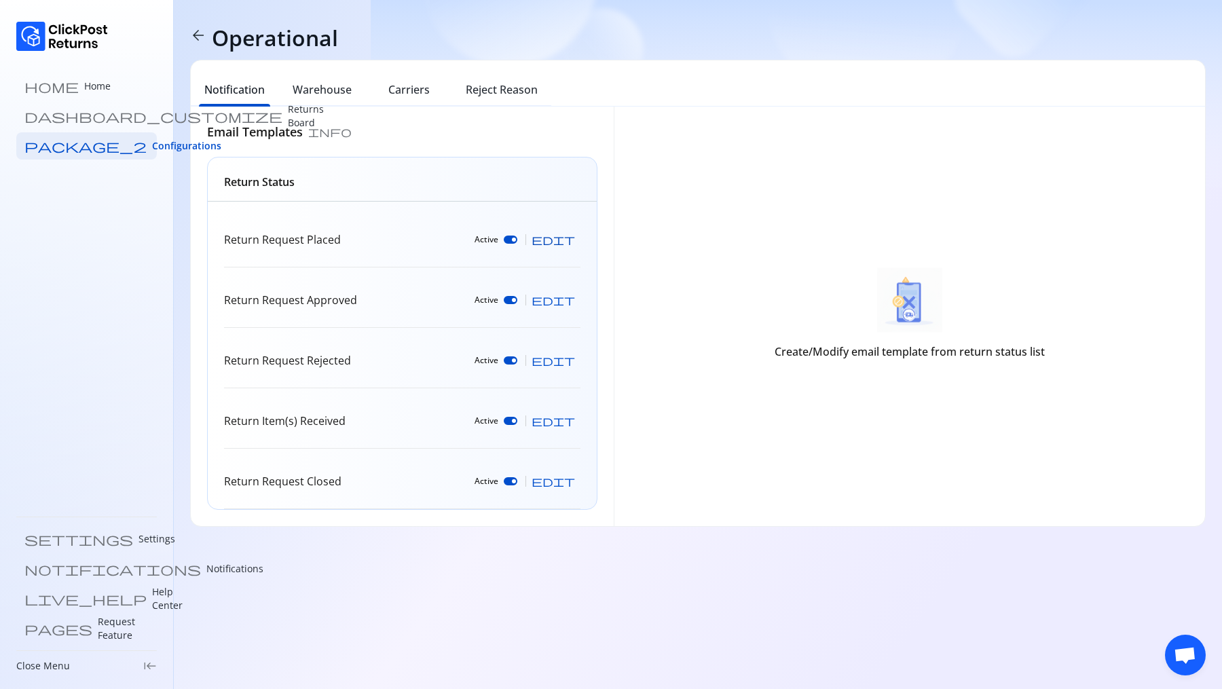
click at [578, 236] on button "edit" at bounding box center [553, 240] width 54 height 22
